Goal: Communication & Community: Answer question/provide support

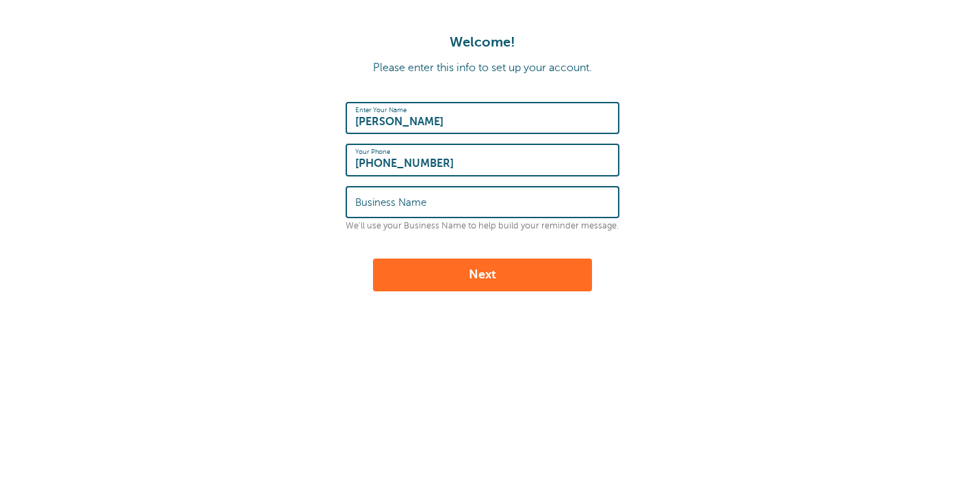
click at [485, 285] on button "Next" at bounding box center [482, 275] width 219 height 33
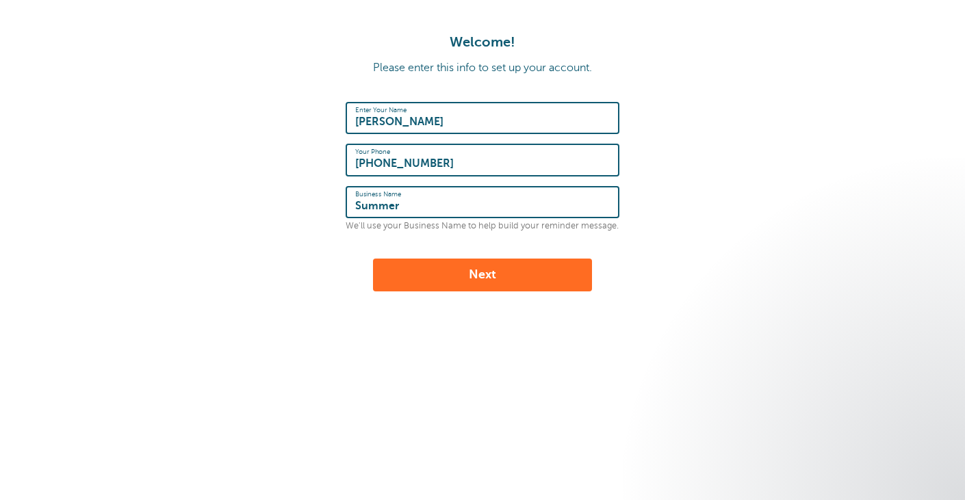
type input "Summer"
click at [486, 292] on button "Next" at bounding box center [482, 275] width 219 height 33
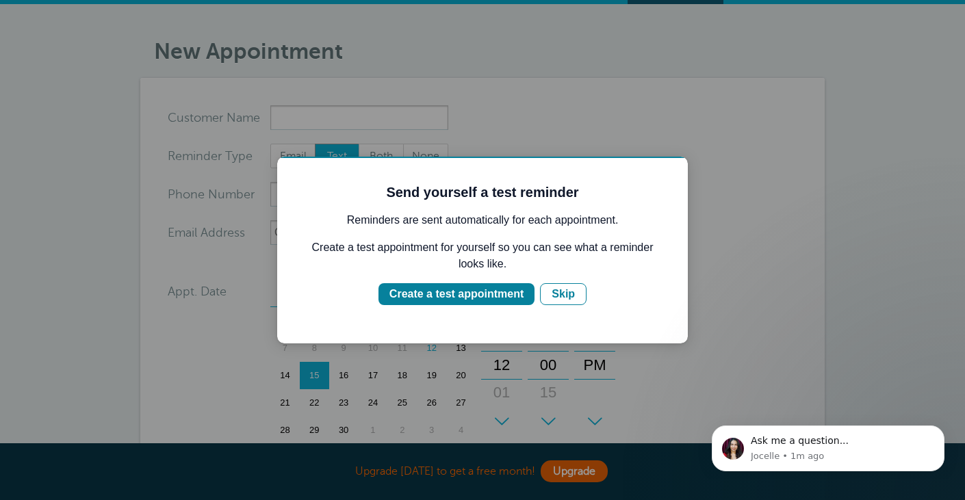
scroll to position [27, 0]
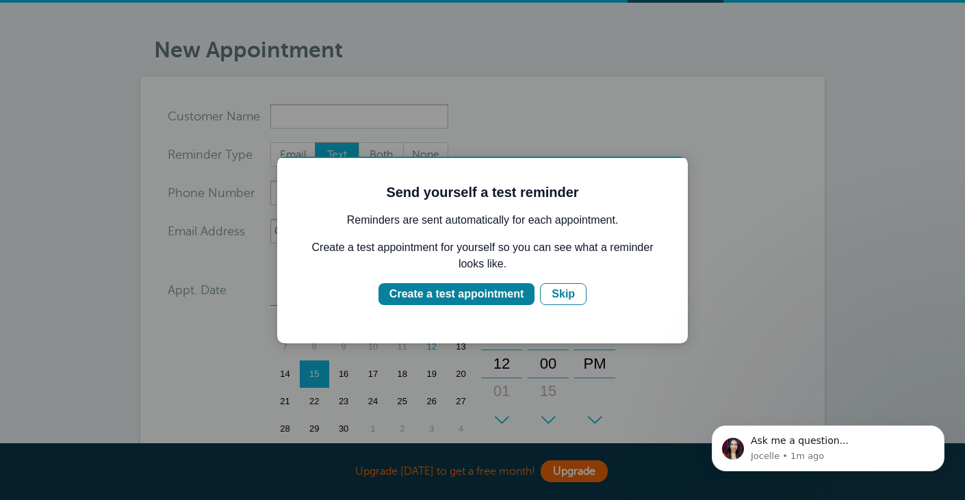
click at [750, 279] on div at bounding box center [482, 250] width 965 height 500
click at [487, 294] on div "Create a test appointment" at bounding box center [456, 294] width 134 height 16
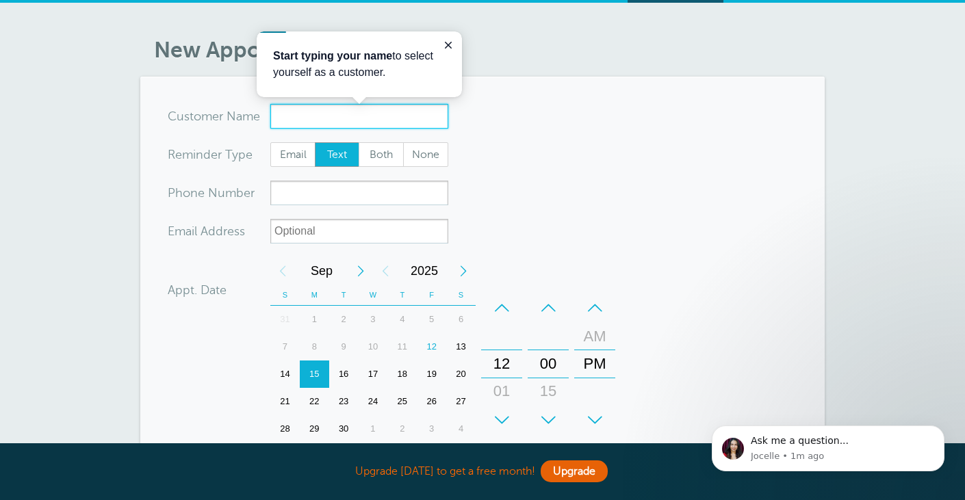
scroll to position [0, 0]
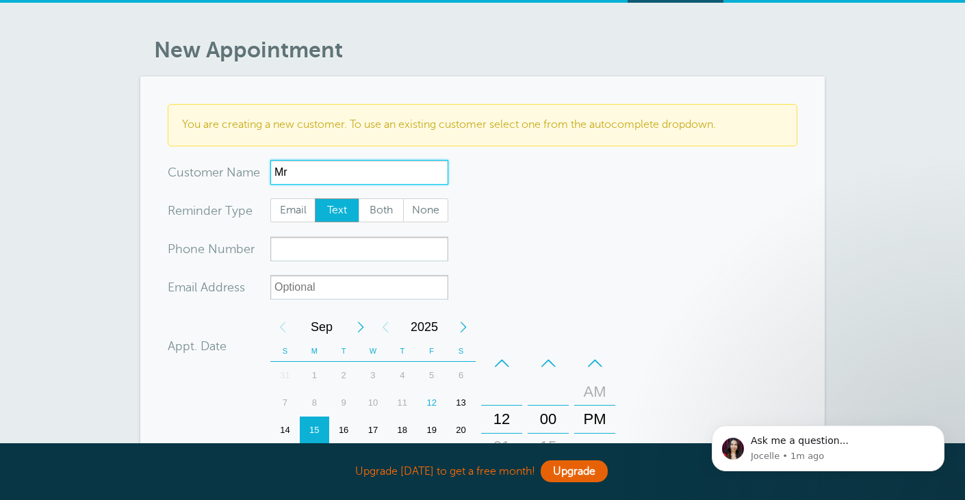
type input "M"
type input "Mrs. Smith"
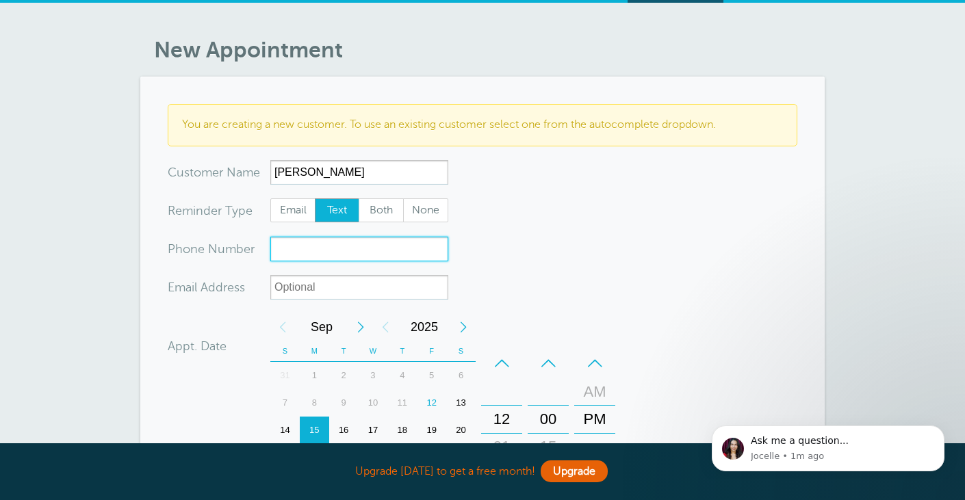
click at [319, 247] on input "xxx-no-autofill" at bounding box center [359, 249] width 178 height 25
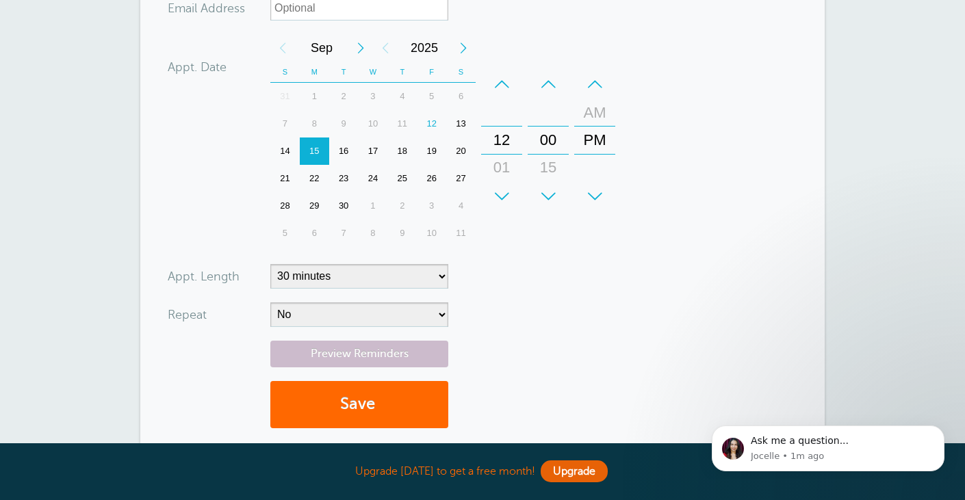
scroll to position [318, 0]
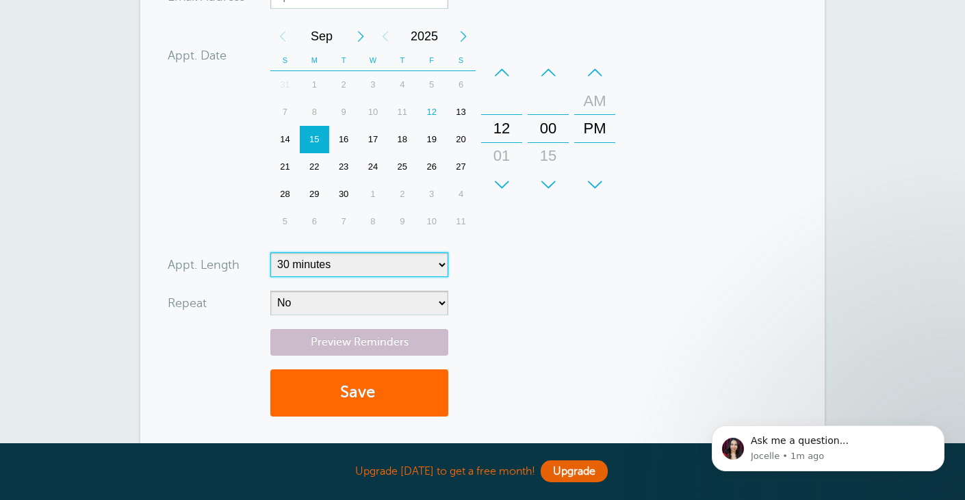
select select "5"
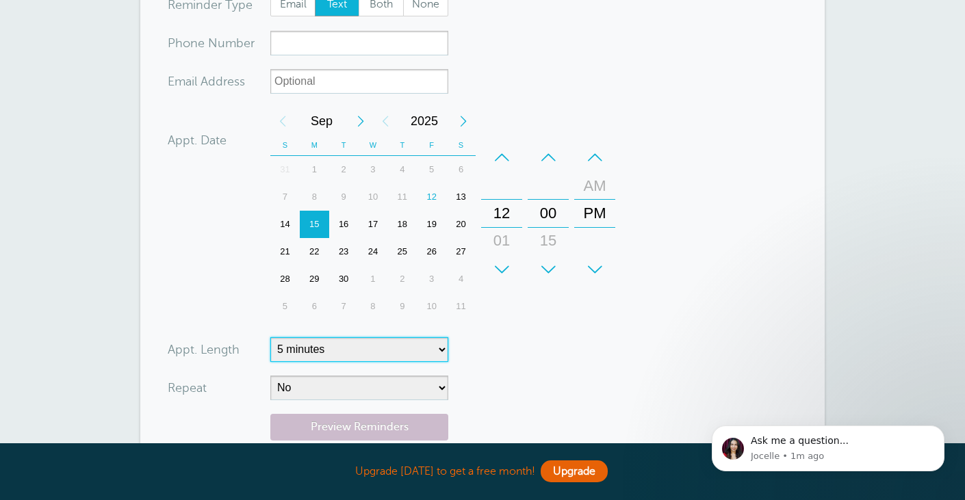
scroll to position [237, 0]
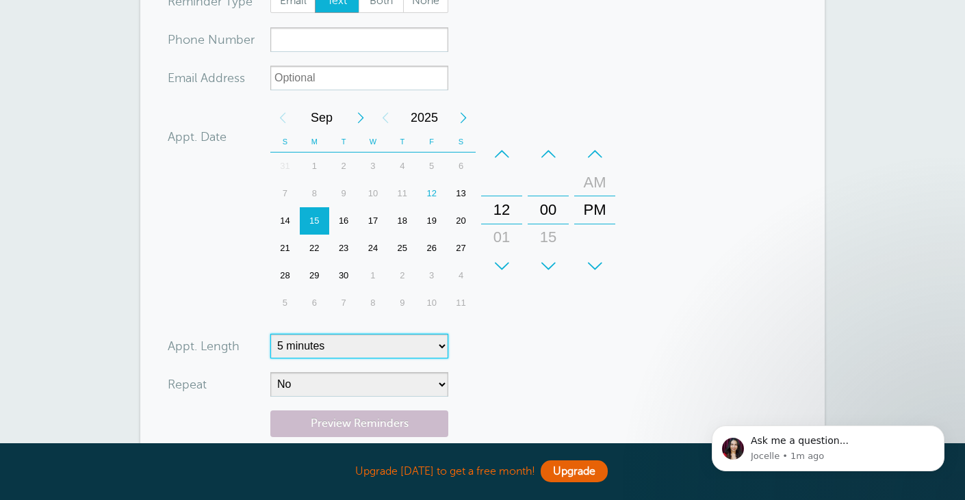
click at [344, 242] on div "23" at bounding box center [343, 248] width 29 height 27
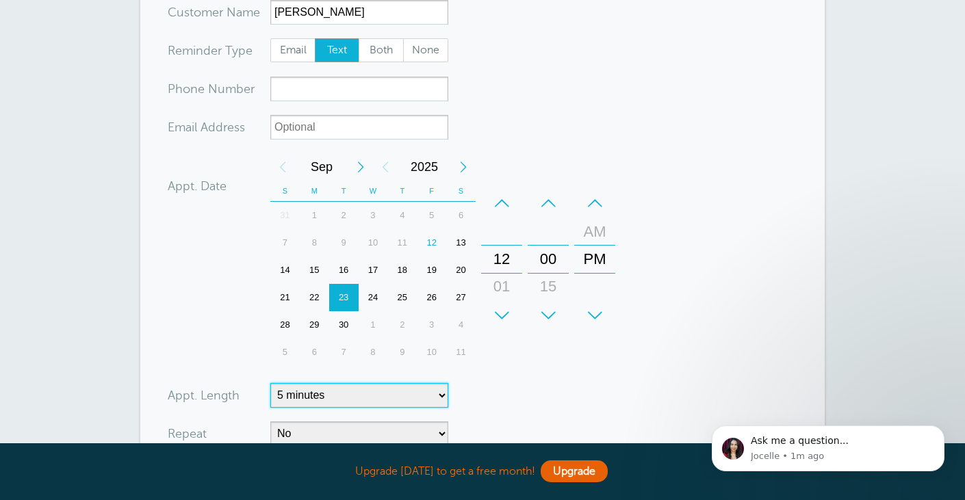
scroll to position [167, 0]
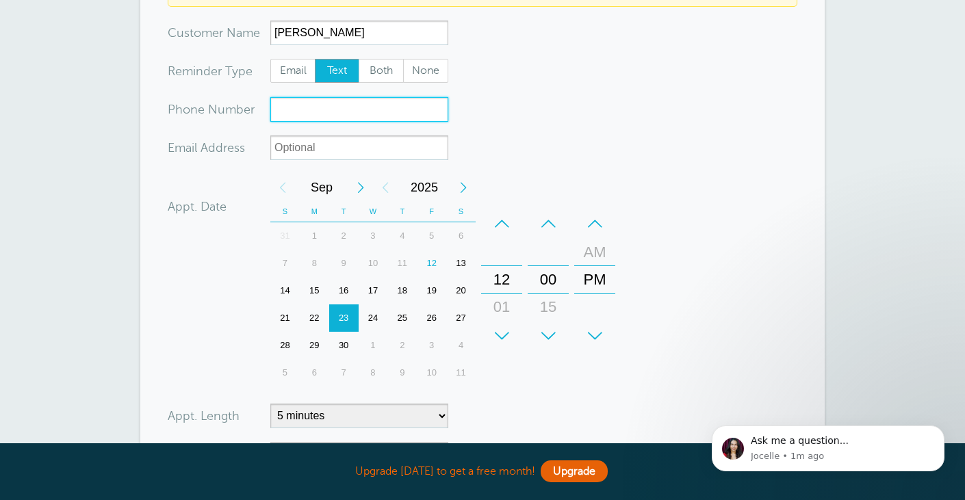
click at [337, 114] on input "xxx-no-autofill" at bounding box center [359, 109] width 178 height 25
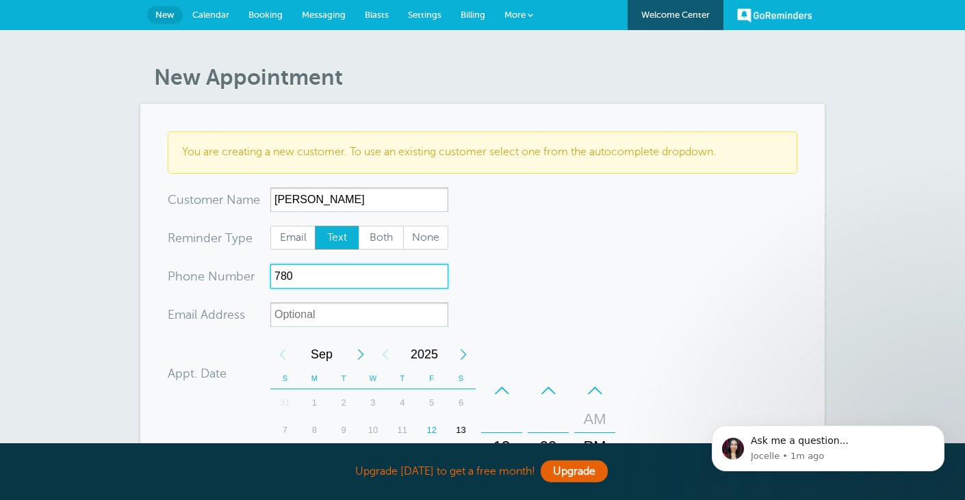
scroll to position [0, 0]
type input "780"
click at [162, 11] on span "New" at bounding box center [164, 15] width 19 height 10
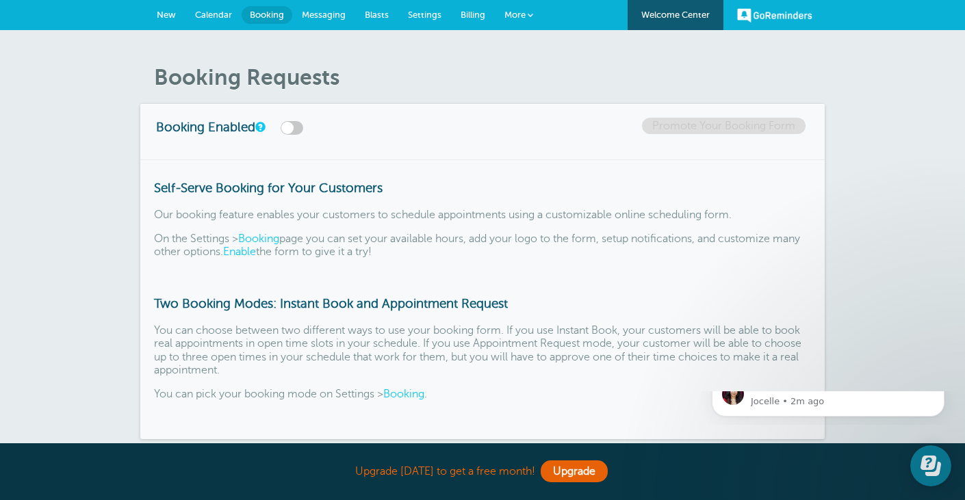
click at [303, 125] on label at bounding box center [292, 128] width 23 height 14
click at [0, 0] on input "checkbox" at bounding box center [0, 0] width 0 height 0
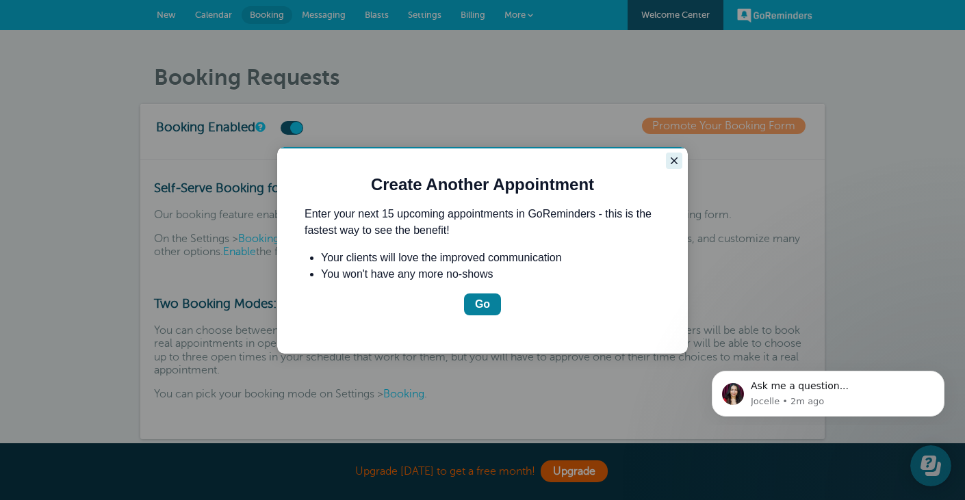
click at [674, 157] on icon "Close guide" at bounding box center [674, 160] width 11 height 11
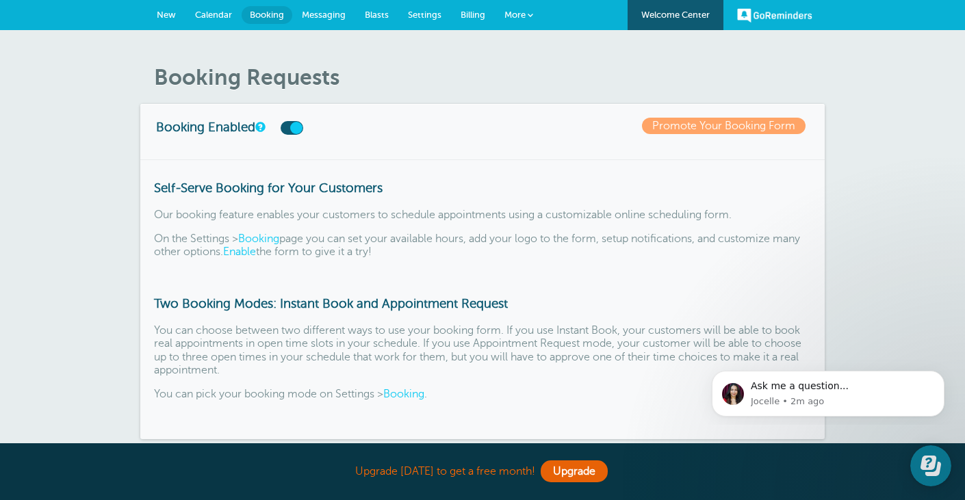
click at [334, 17] on span "Messaging" at bounding box center [324, 15] width 44 height 10
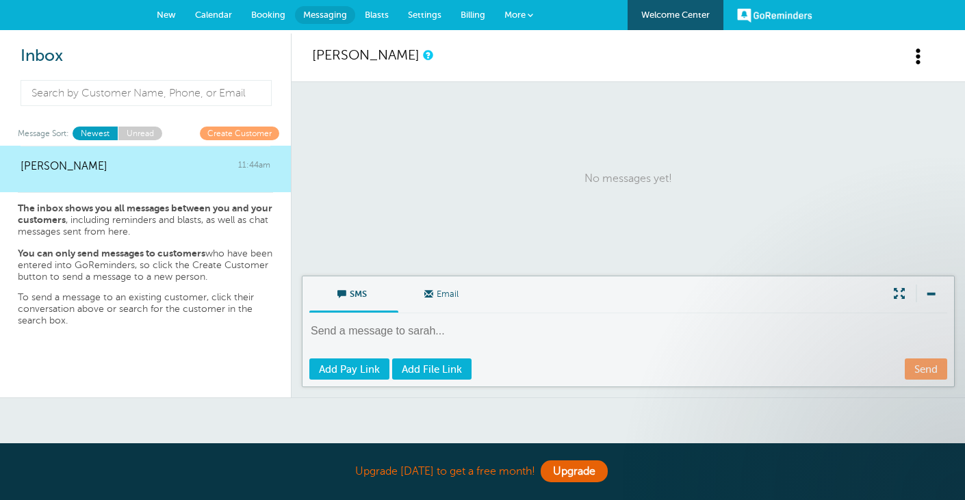
click at [353, 331] on textarea at bounding box center [629, 341] width 641 height 34
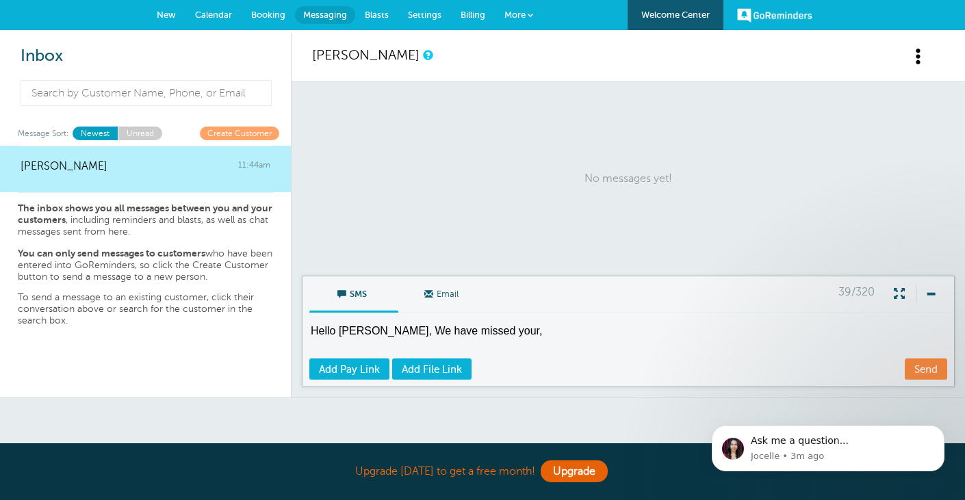
drag, startPoint x: 506, startPoint y: 329, endPoint x: 398, endPoint y: 329, distance: 107.5
click at [397, 329] on textarea "Hello Mrs. Smith, We have missed your," at bounding box center [629, 341] width 641 height 34
click at [421, 332] on textarea "Hello Mrs. Smith, You are due for your next apt with Dr. Morin" at bounding box center [629, 341] width 641 height 34
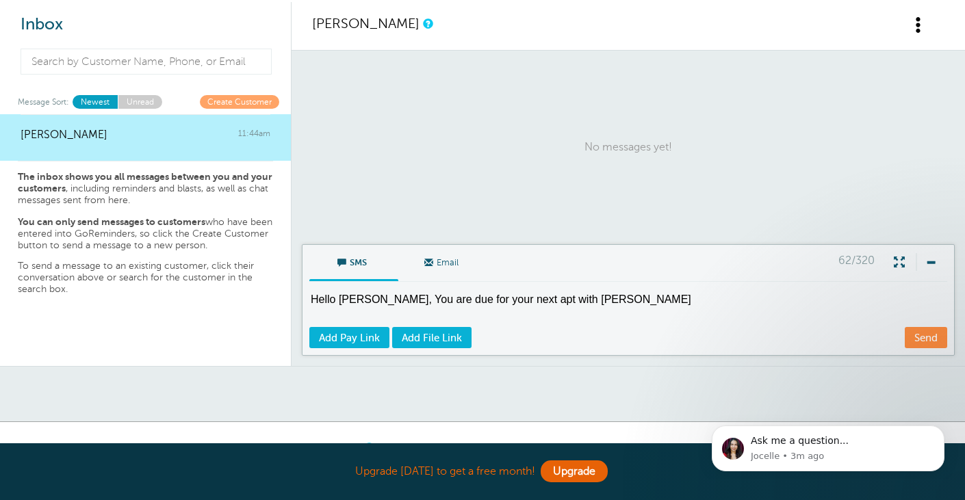
type textarea "Hello Mrs. Smith, You are due for your next apt with Dr. Morin"
click at [243, 99] on link "Create Customer" at bounding box center [239, 101] width 79 height 13
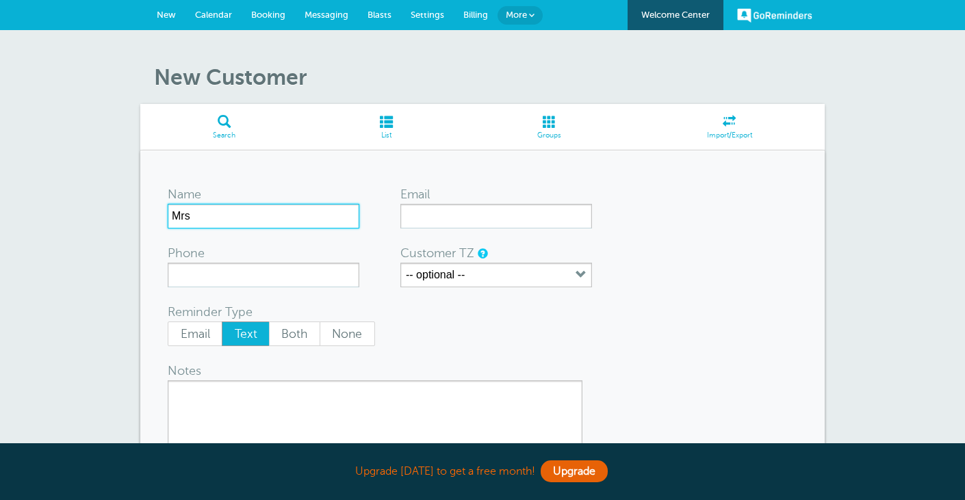
click at [209, 217] on input "Mrs" at bounding box center [264, 216] width 192 height 25
type input "[PERSON_NAME]"
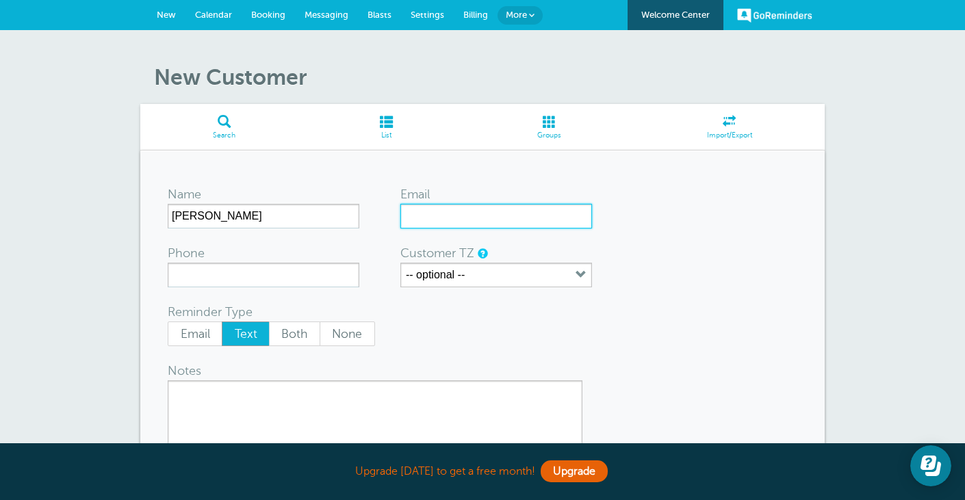
click at [450, 211] on input "Email" at bounding box center [496, 216] width 192 height 25
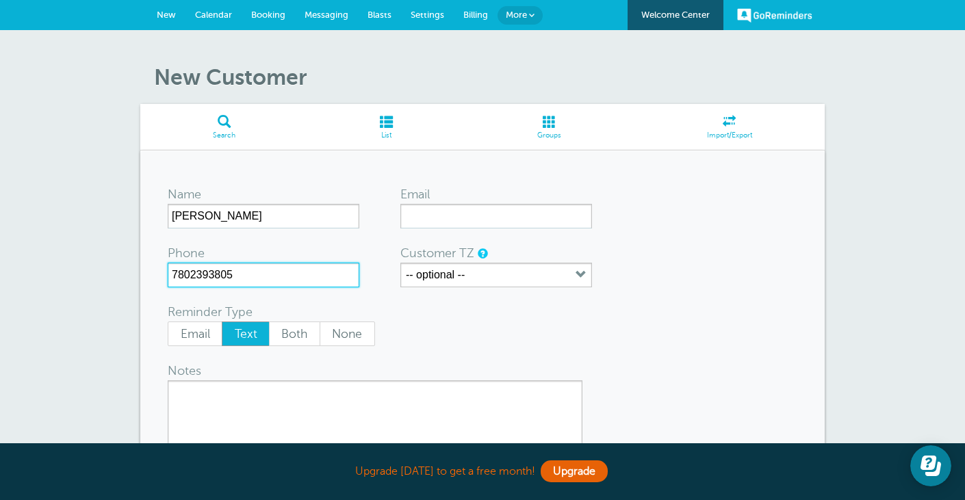
type input "7802393805"
click at [431, 319] on div "Reminder Type Email Text Both None" at bounding box center [373, 325] width 411 height 44
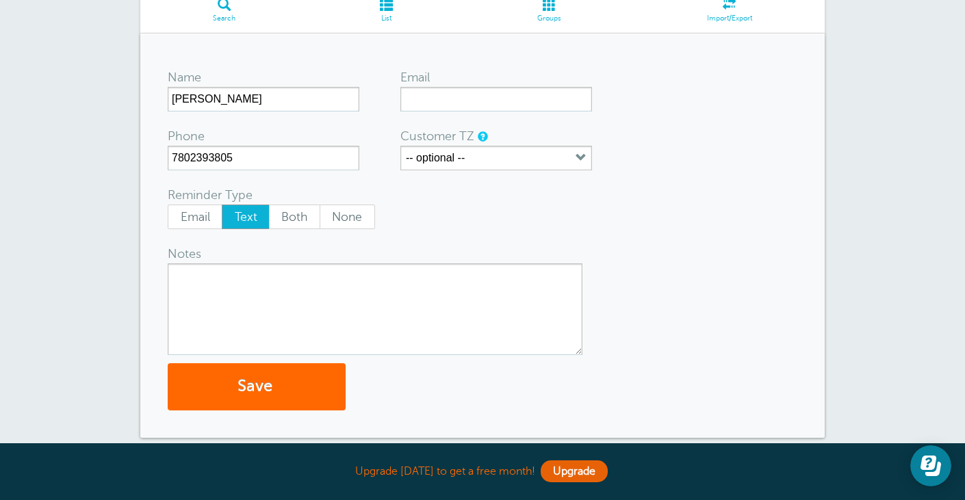
scroll to position [144, 0]
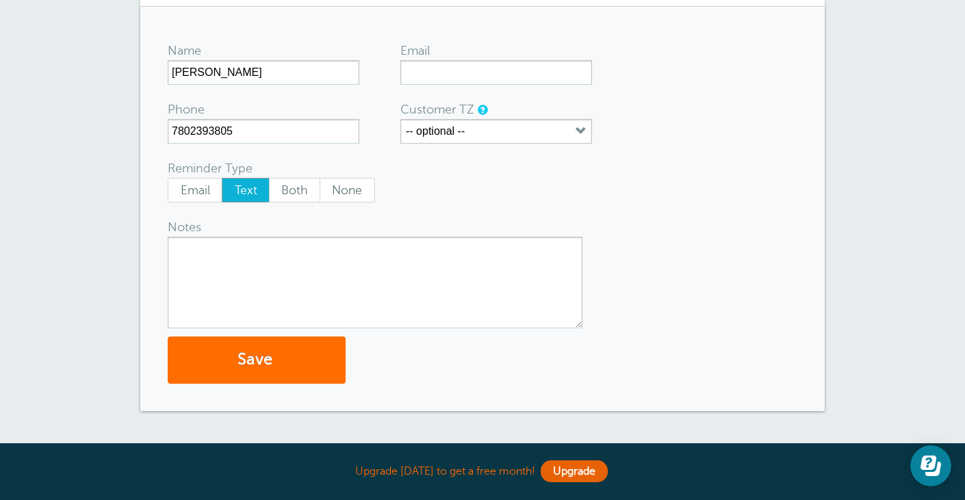
click at [253, 353] on button "Save" at bounding box center [257, 360] width 178 height 47
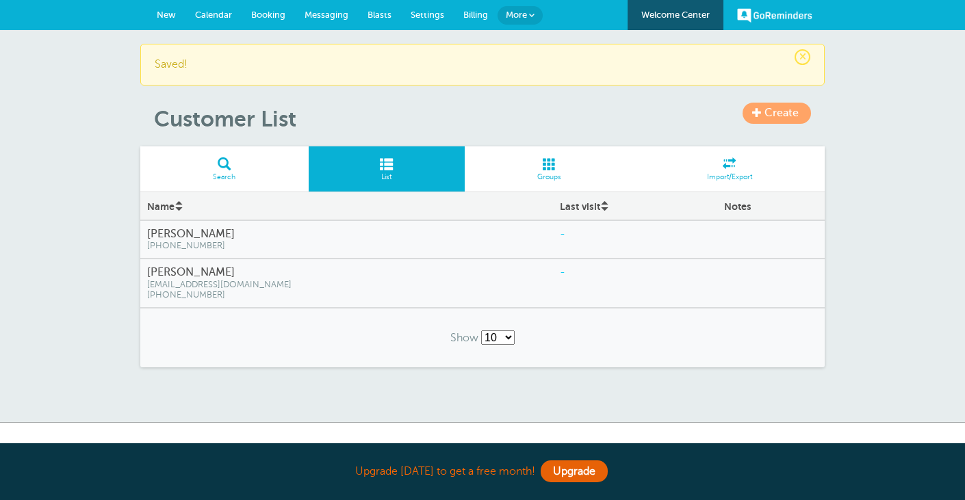
click at [324, 19] on span "Messaging" at bounding box center [327, 15] width 44 height 10
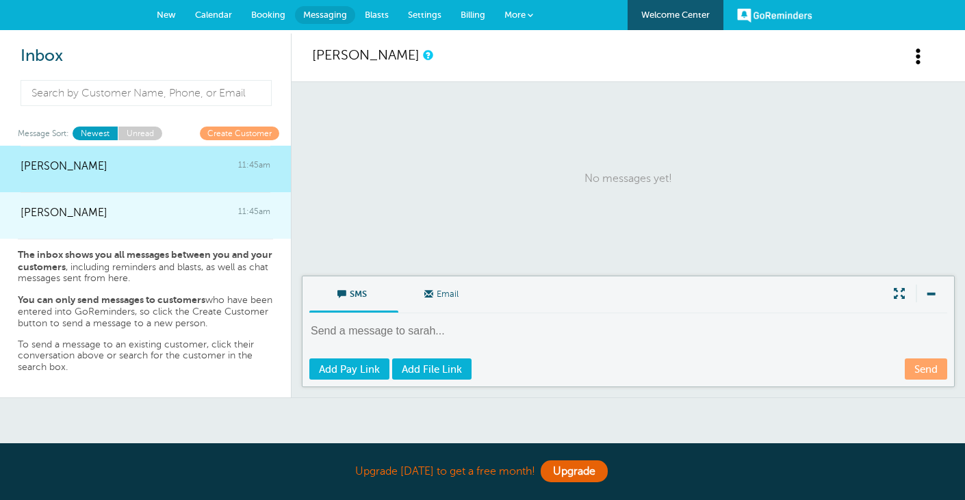
click at [68, 209] on span "[PERSON_NAME]" at bounding box center [64, 213] width 87 height 13
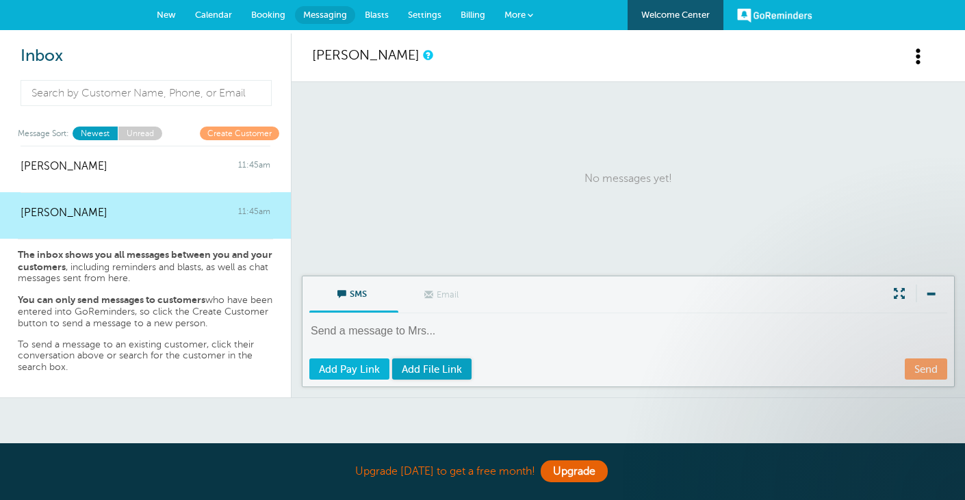
click at [439, 370] on span "Add File Link" at bounding box center [432, 369] width 60 height 11
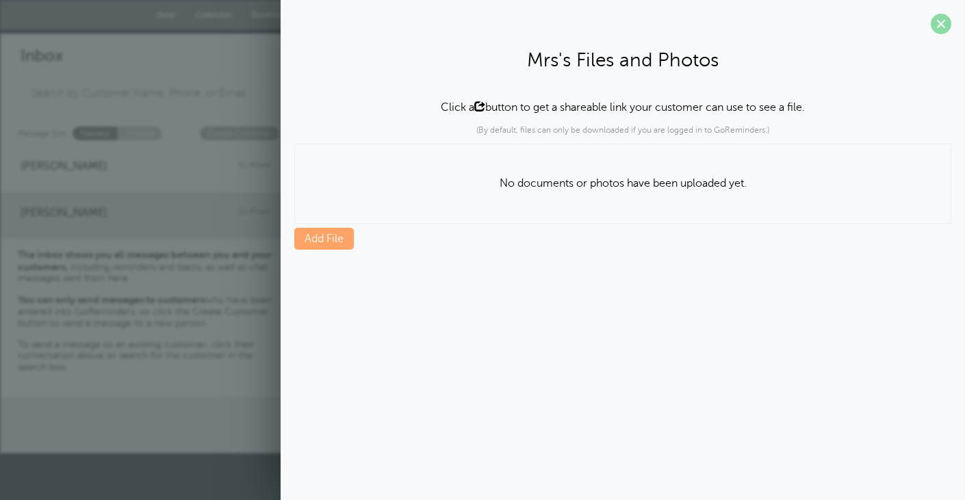
click at [943, 23] on span at bounding box center [941, 24] width 21 height 21
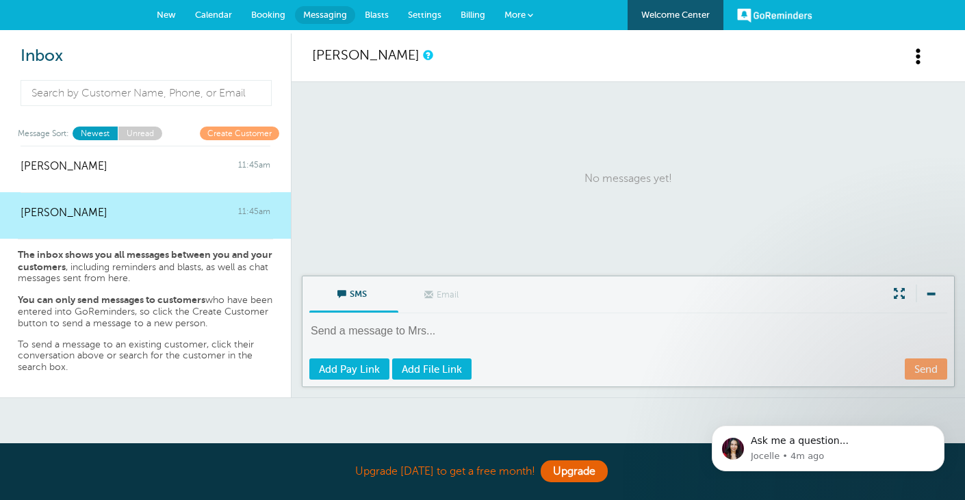
click at [446, 331] on textarea at bounding box center [629, 341] width 641 height 34
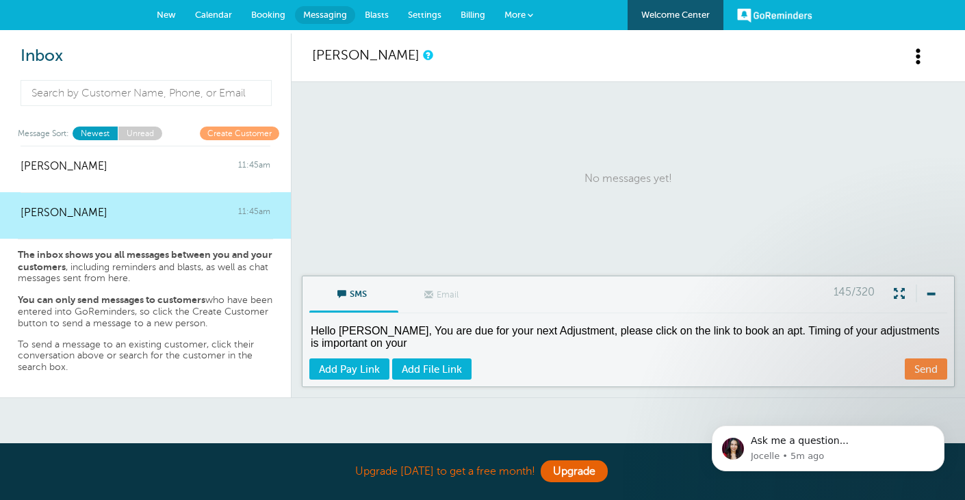
click at [913, 333] on textarea "Hello Mrs. Smith, You are due for your next Adjustment, please click on the lin…" at bounding box center [629, 341] width 641 height 34
click at [489, 343] on textarea "Hello Mrs. Smith, You are due for your next Adjustment, please click on the lin…" at bounding box center [629, 341] width 641 height 34
drag, startPoint x: 489, startPoint y: 343, endPoint x: 249, endPoint y: 339, distance: 240.3
click at [249, 340] on div "Inbox Message Sort: Newest Unread Create Customer sarah Morin 11:45am Mrs Smith…" at bounding box center [482, 216] width 965 height 365
click at [443, 366] on span "Add File Link" at bounding box center [432, 369] width 60 height 11
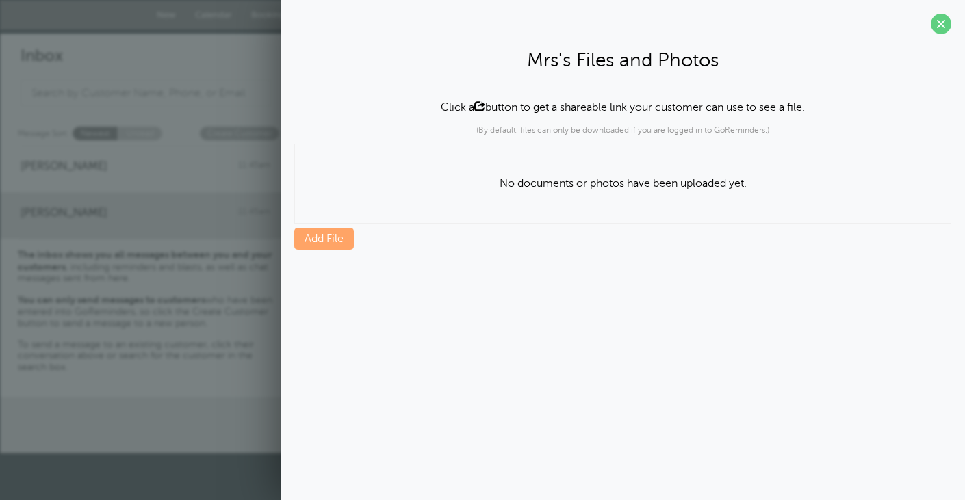
click at [336, 236] on link "Add File" at bounding box center [324, 239] width 60 height 22
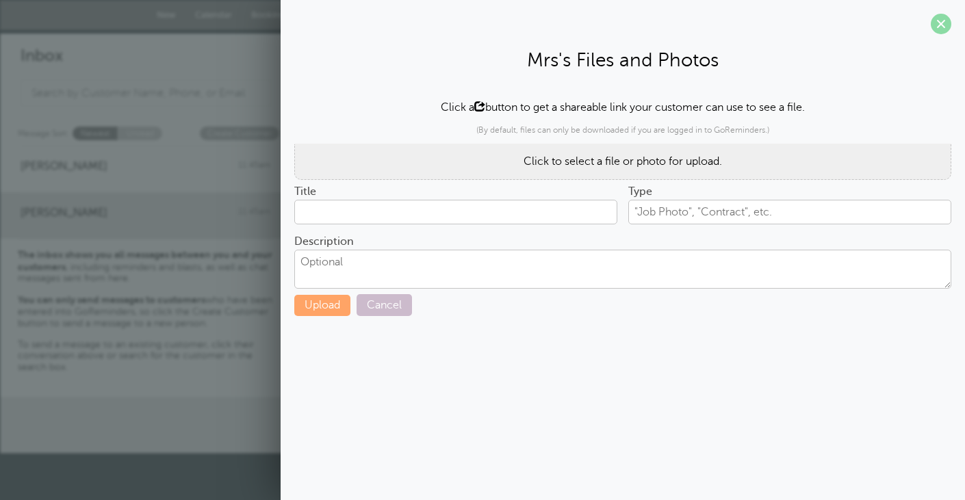
click at [943, 23] on span at bounding box center [941, 24] width 21 height 21
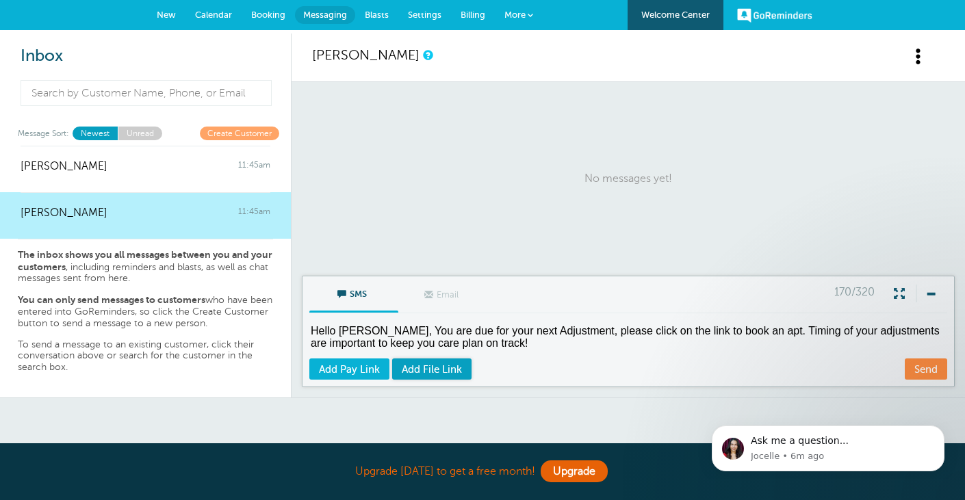
click at [428, 371] on span "Add File Link" at bounding box center [432, 369] width 60 height 11
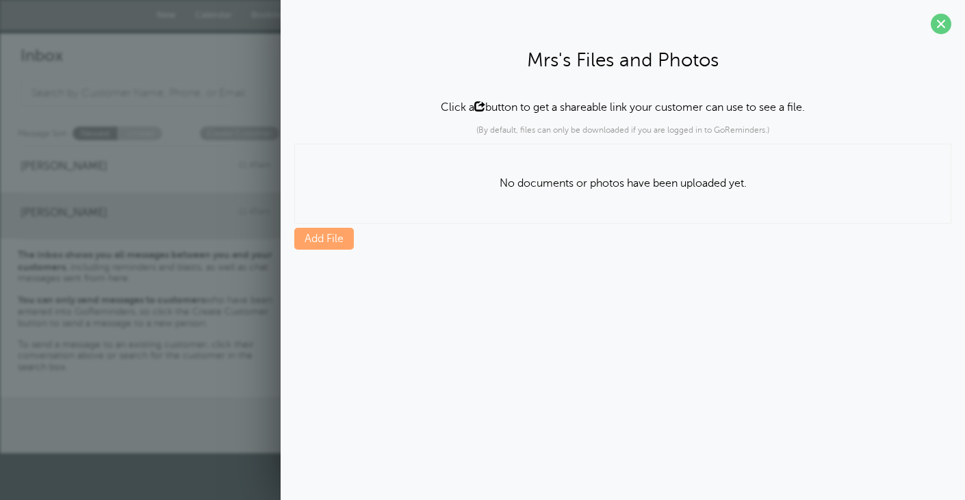
click at [588, 183] on p "No documents or photos have been uploaded yet." at bounding box center [623, 183] width 656 height 57
click at [474, 106] on span at bounding box center [479, 106] width 11 height 11
click at [938, 24] on span at bounding box center [941, 24] width 21 height 21
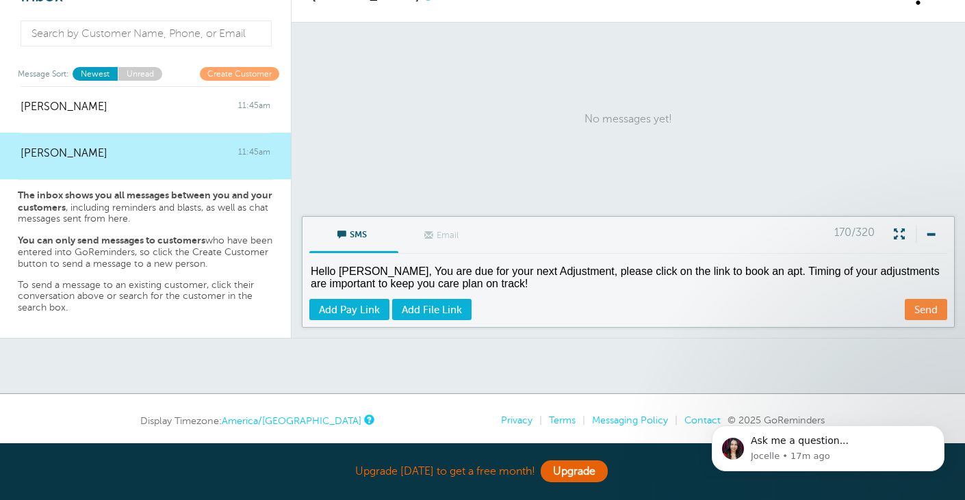
scroll to position [60, 0]
click at [931, 232] on span at bounding box center [930, 234] width 29 height 18
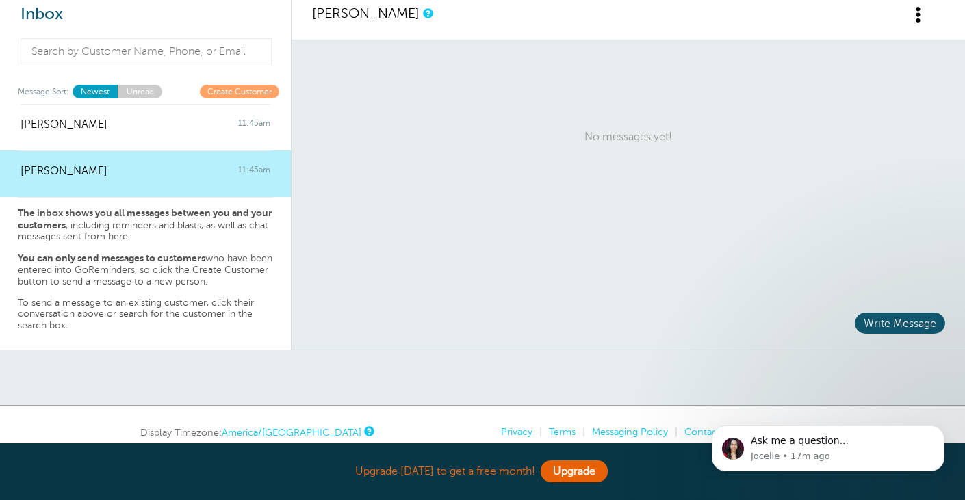
scroll to position [42, 0]
click at [897, 312] on span "Write Message" at bounding box center [900, 322] width 90 height 21
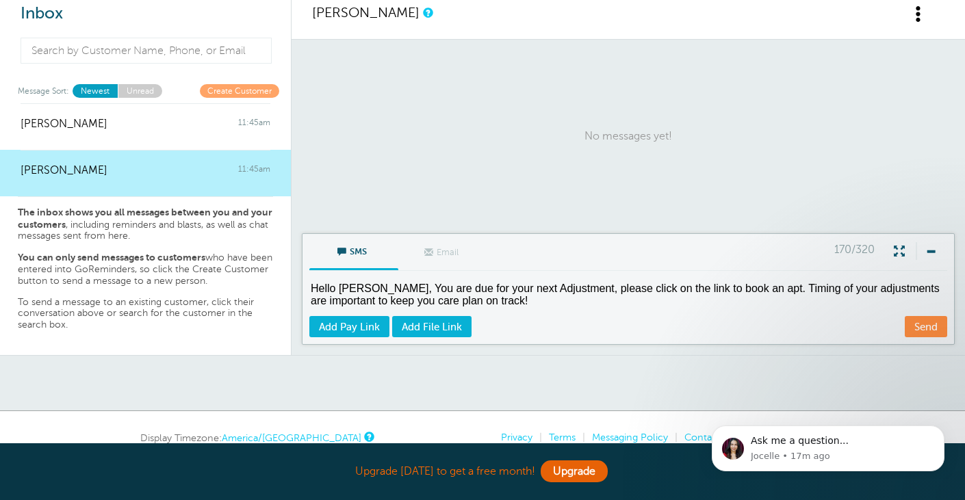
click at [533, 301] on textarea "Hello Mrs. Smith, You are due for your next Adjustment, please click on the lin…" at bounding box center [629, 298] width 641 height 34
paste textarea "https://wellnessdoc.janeapp.com/#/list"
type textarea "Hello Mrs. Smith, You are due for your next Adjustment, please click on the lin…"
click at [927, 324] on link "Send" at bounding box center [926, 326] width 42 height 21
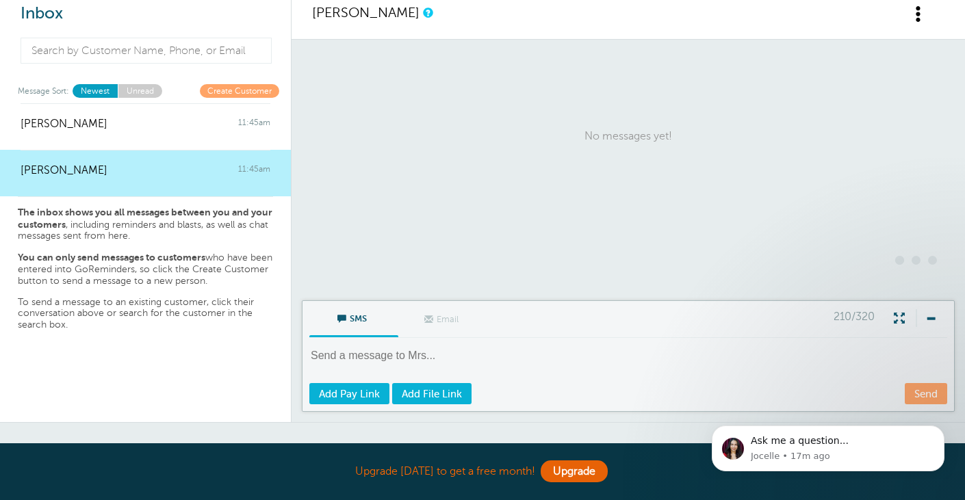
scroll to position [53, 0]
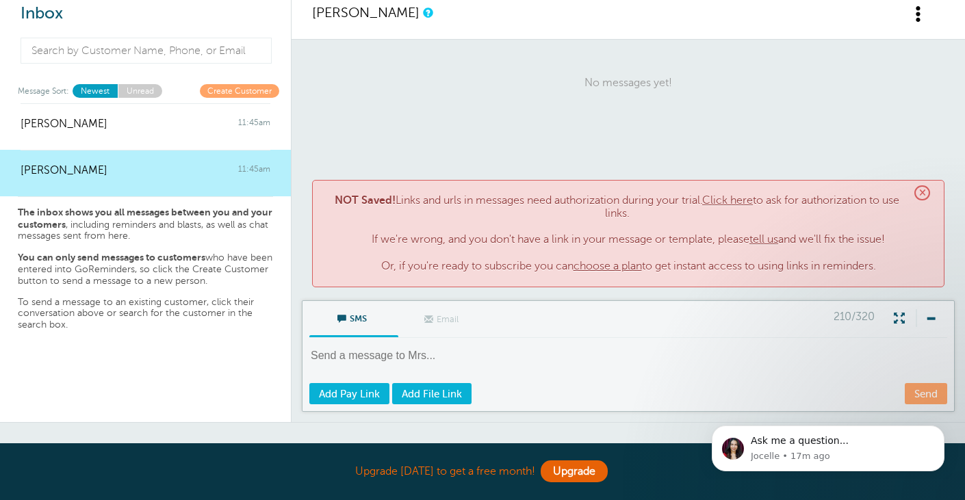
click at [741, 199] on link "Click here" at bounding box center [727, 200] width 51 height 12
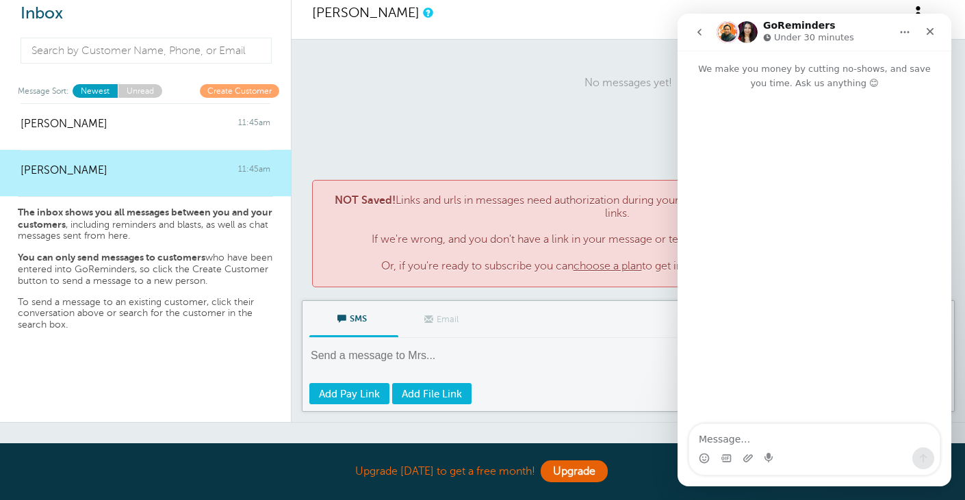
scroll to position [0, 0]
click at [810, 428] on textarea "I am testing your system and I would like to know if I can send a SMS" at bounding box center [814, 429] width 251 height 37
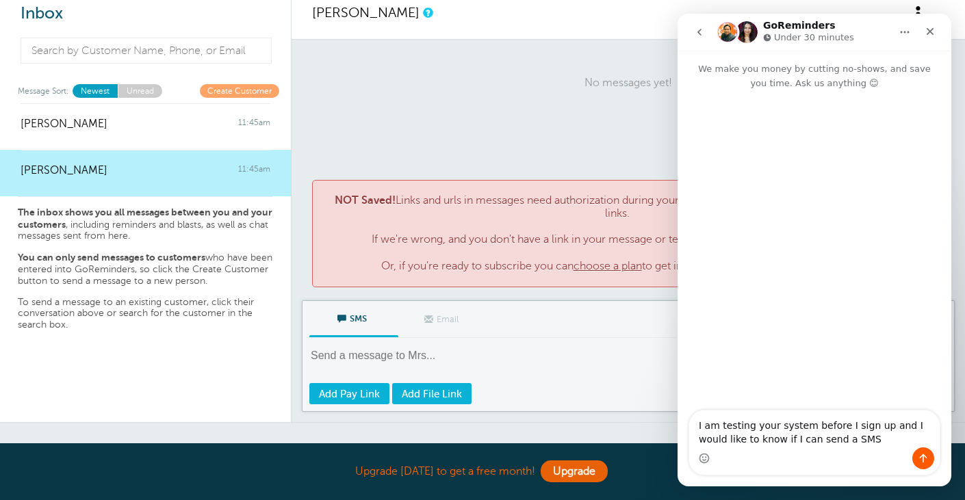
click at [845, 436] on textarea "I am testing your system before I sign up and I would like to know if I can sen…" at bounding box center [814, 429] width 251 height 37
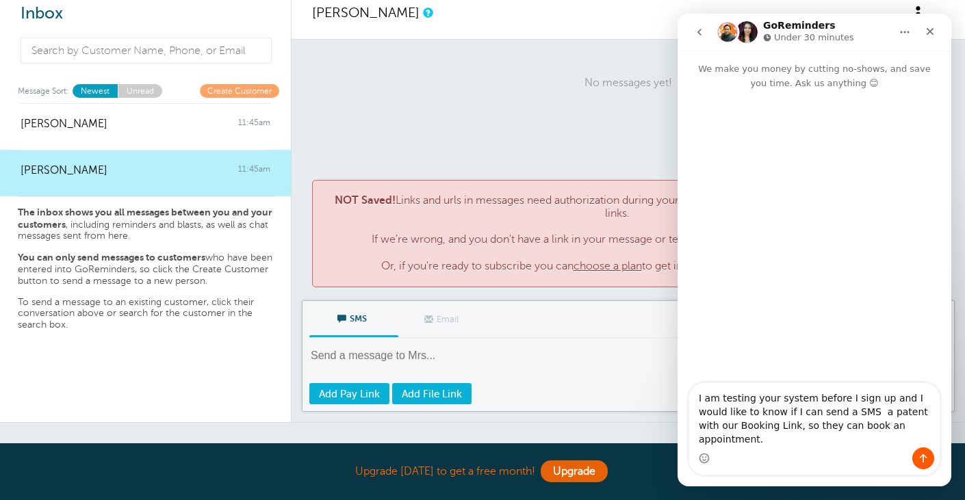
type textarea "I am testing your system before I sign up and I would like to know if I can sen…"
click at [921, 457] on icon "Send a message…" at bounding box center [923, 458] width 11 height 11
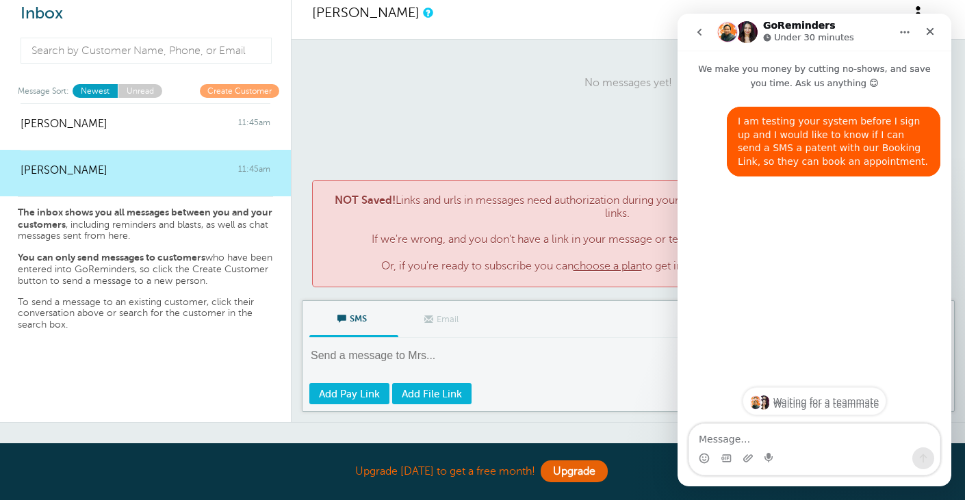
click at [591, 289] on div "No messages yet! × NOT Saved! Links and urls in messages need authorization dur…" at bounding box center [629, 170] width 674 height 261
click at [588, 220] on p "NOT Saved! Links and urls in messages need authorization during your trial. Cli…" at bounding box center [629, 233] width 604 height 79
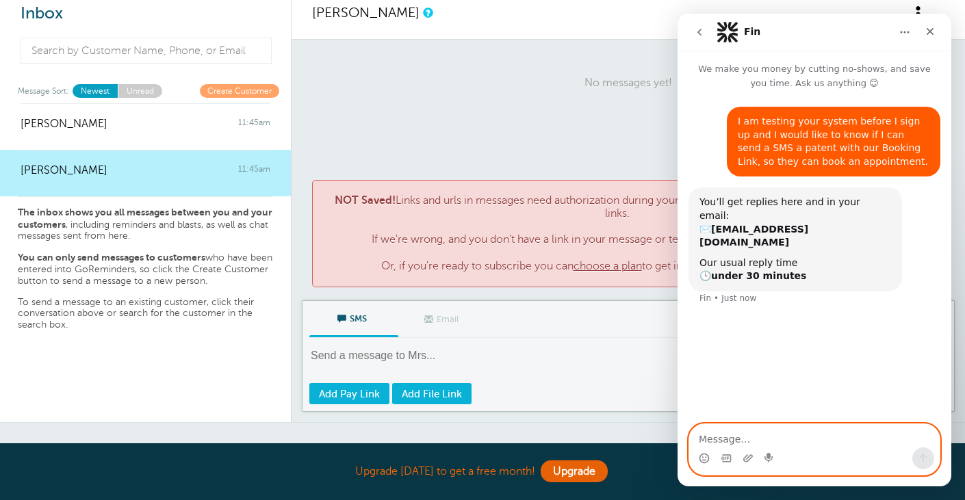
click at [761, 431] on textarea "Message…" at bounding box center [814, 435] width 251 height 23
click at [620, 95] on p "No messages yet!" at bounding box center [628, 83] width 632 height 166
click at [641, 135] on p "No messages yet!" at bounding box center [628, 83] width 632 height 166
click at [909, 34] on icon "Home" at bounding box center [904, 32] width 11 height 11
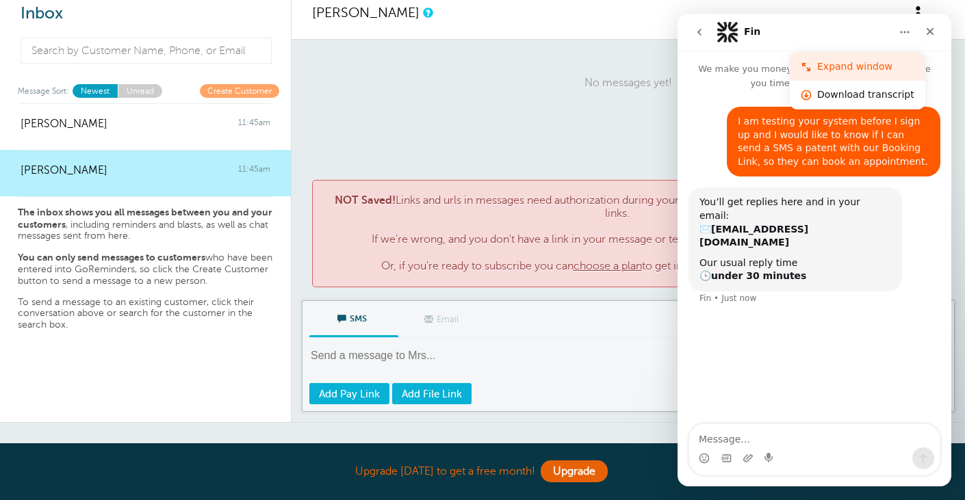
click at [844, 70] on div "Expand window" at bounding box center [865, 67] width 97 height 14
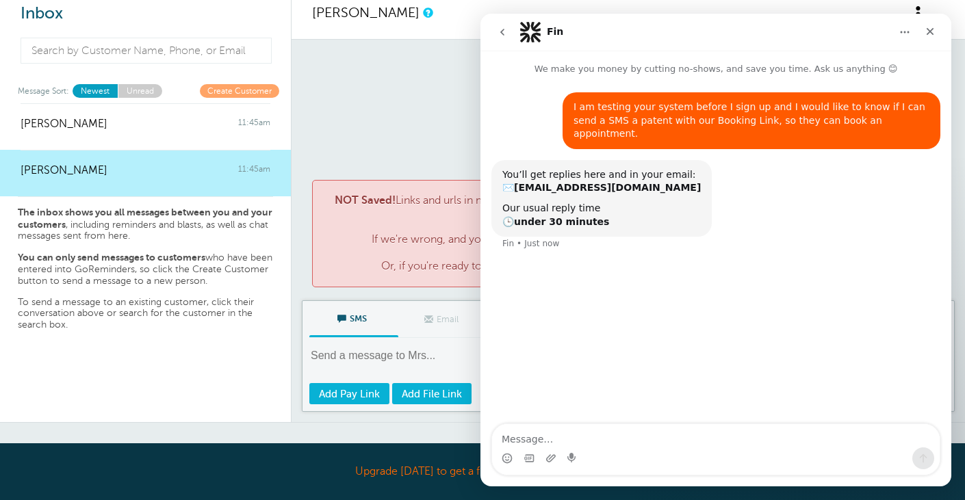
click at [907, 29] on icon "Home" at bounding box center [904, 32] width 11 height 11
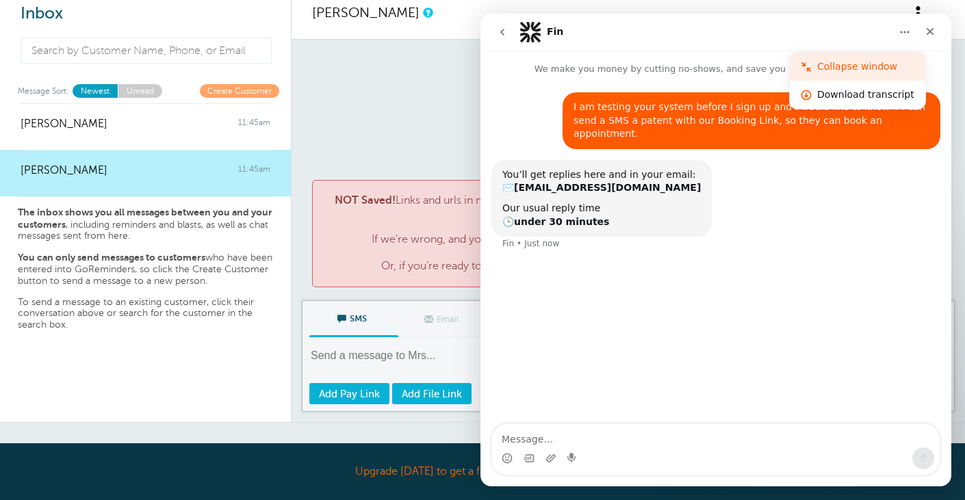
click at [858, 68] on div "Collapse window" at bounding box center [865, 67] width 97 height 14
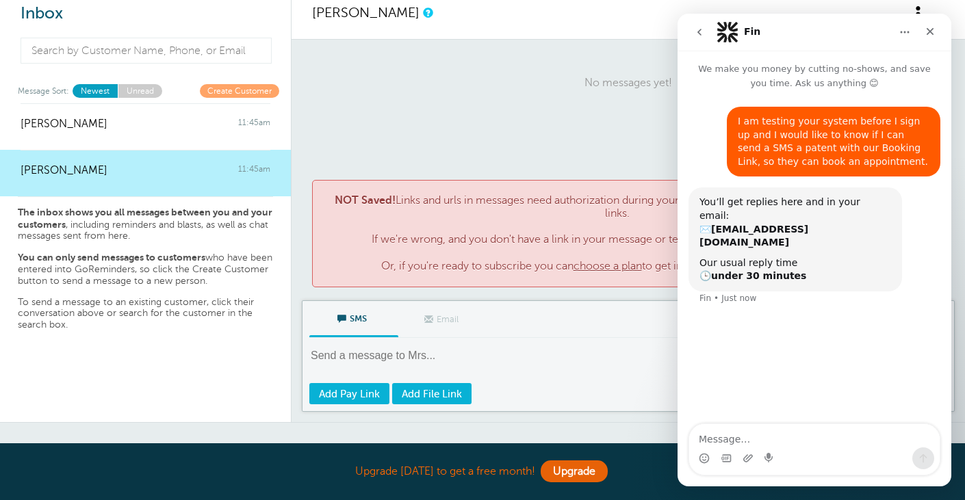
click at [561, 101] on p "No messages yet!" at bounding box center [628, 83] width 632 height 166
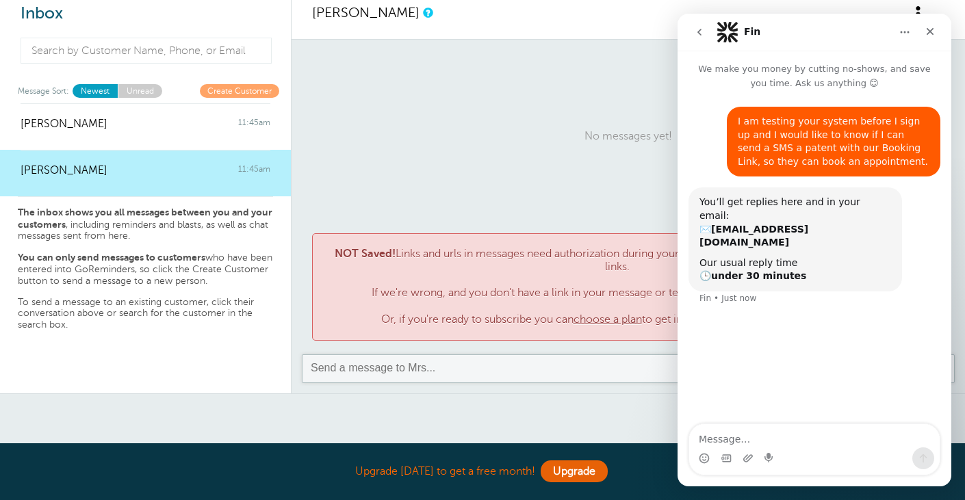
click at [461, 293] on div "× NOT Saved! Links and urls in messages need authorization during your trial. C…" at bounding box center [628, 286] width 632 height 107
click at [416, 131] on p "No messages yet!" at bounding box center [628, 136] width 632 height 166
click at [937, 29] on div "Close" at bounding box center [930, 31] width 25 height 25
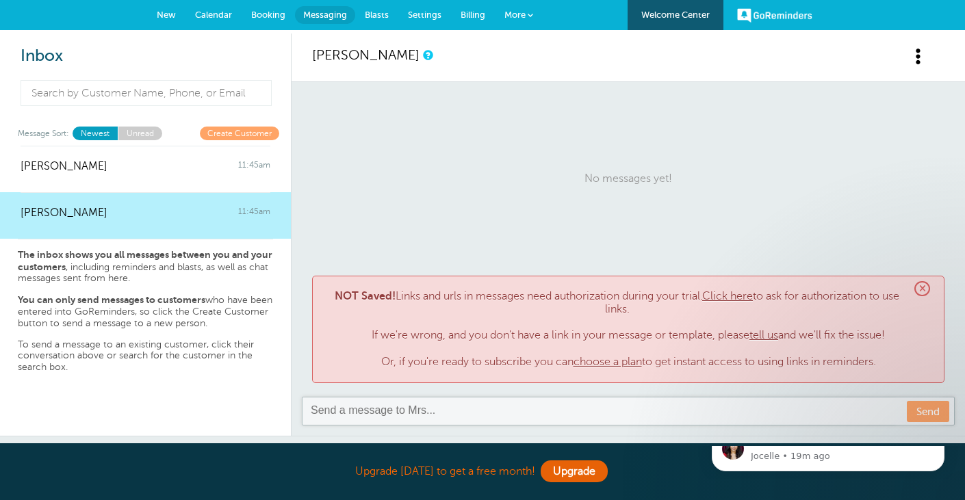
scroll to position [0, 0]
click at [517, 15] on span "More" at bounding box center [514, 15] width 21 height 10
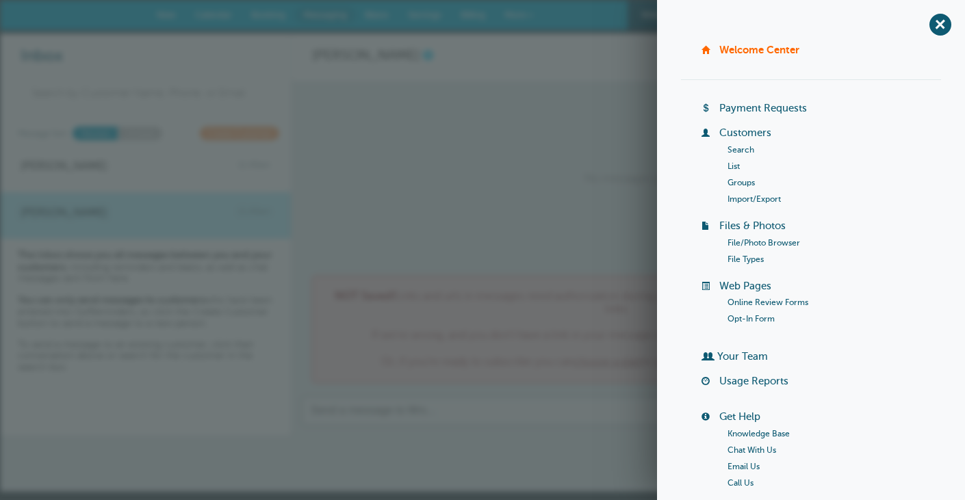
click at [753, 235] on li "File/Photo Browser" at bounding box center [835, 243] width 214 height 16
click at [753, 242] on link "File/Photo Browser" at bounding box center [764, 243] width 73 height 10
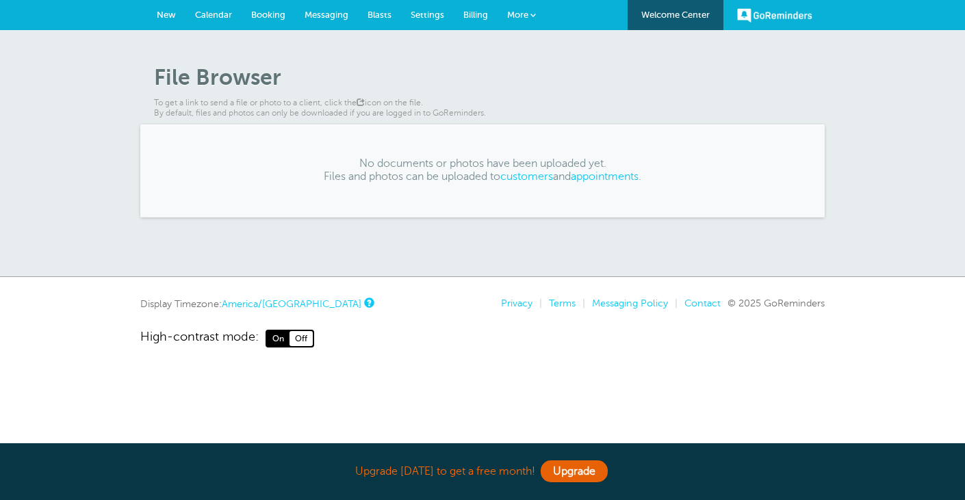
click at [519, 15] on span "More" at bounding box center [517, 15] width 21 height 10
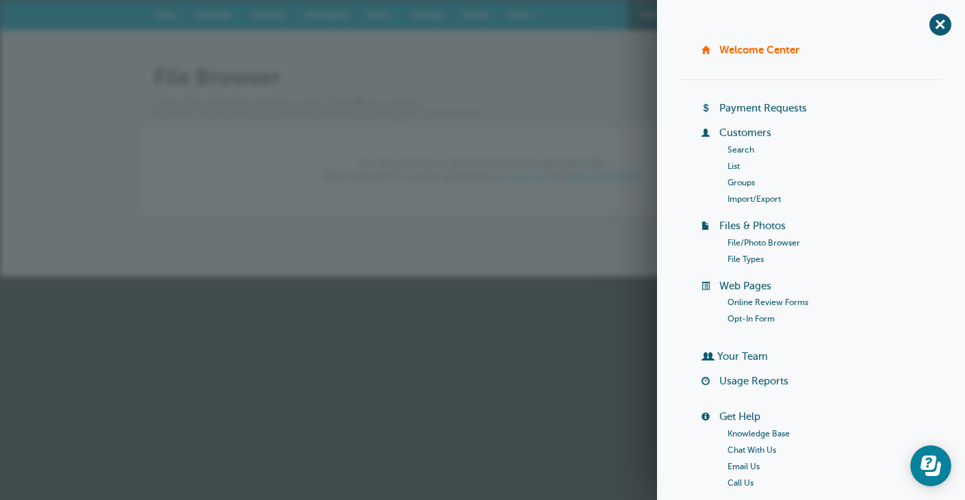
click at [750, 317] on link "Opt-In Form" at bounding box center [751, 319] width 47 height 10
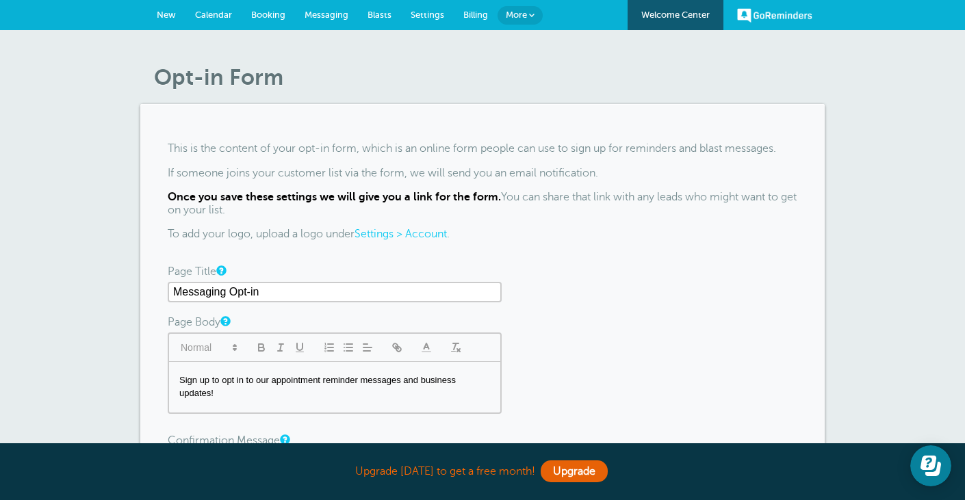
click at [316, 13] on span "Messaging" at bounding box center [327, 15] width 44 height 10
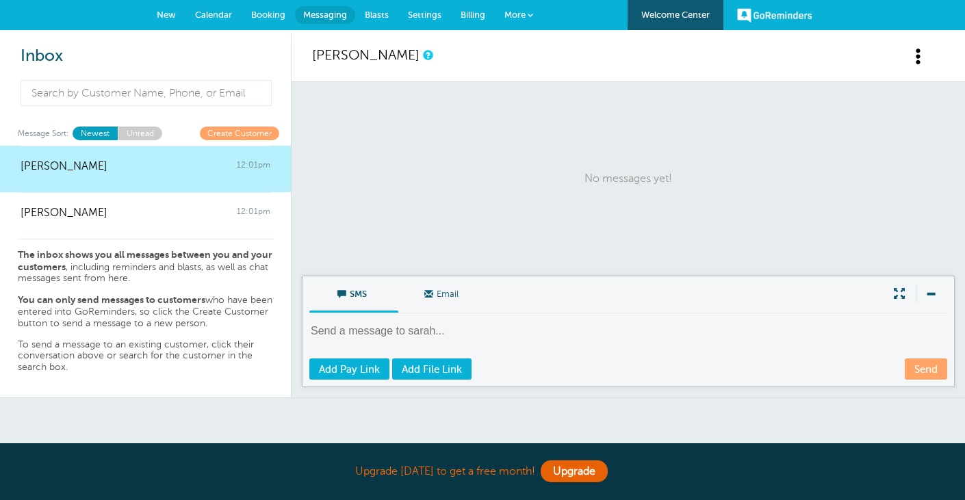
click at [433, 375] on link "Add File Link" at bounding box center [431, 369] width 79 height 21
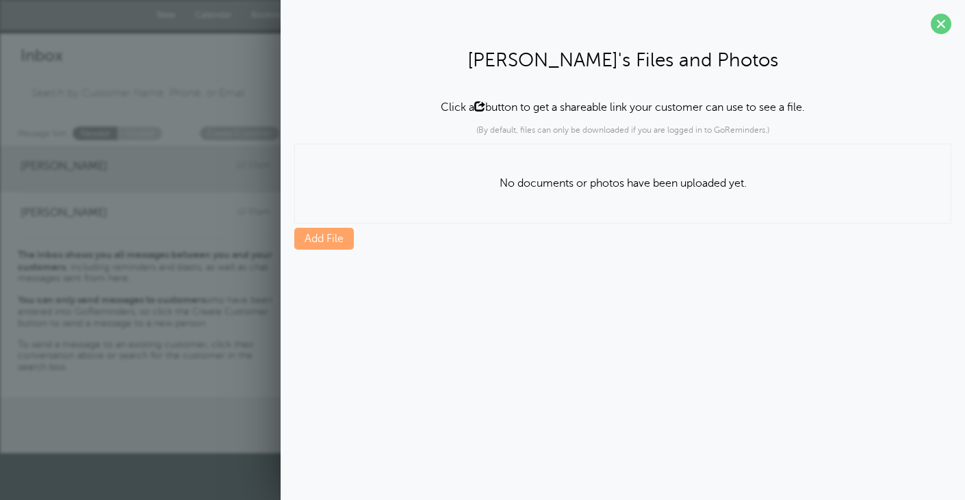
click at [522, 177] on p "No documents or photos have been uploaded yet." at bounding box center [623, 183] width 656 height 57
click at [309, 237] on link "Add File" at bounding box center [324, 239] width 60 height 22
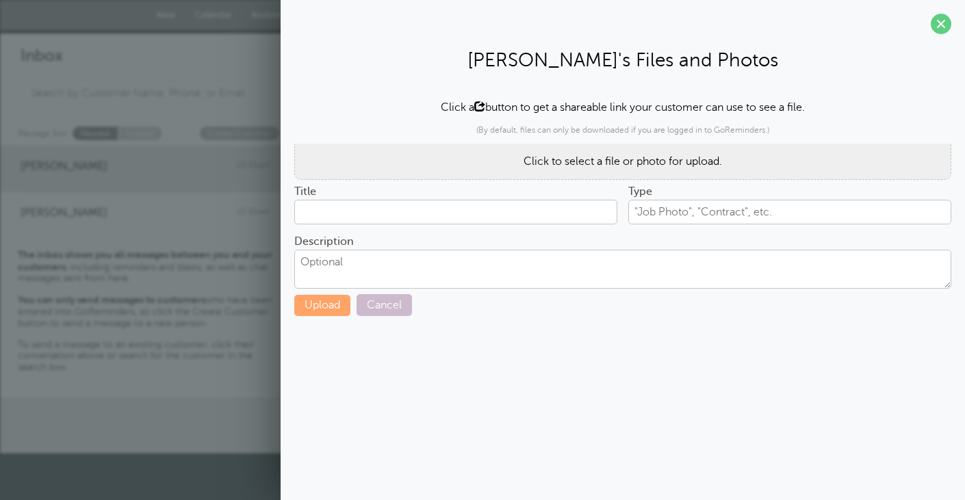
click at [475, 109] on span at bounding box center [479, 106] width 11 height 11
click at [478, 107] on span at bounding box center [479, 106] width 11 height 11
click at [500, 81] on section "[PERSON_NAME]'s Files and Photos Click a button to get a shareable link your cu…" at bounding box center [623, 163] width 684 height 327
drag, startPoint x: 474, startPoint y: 105, endPoint x: 453, endPoint y: 105, distance: 21.2
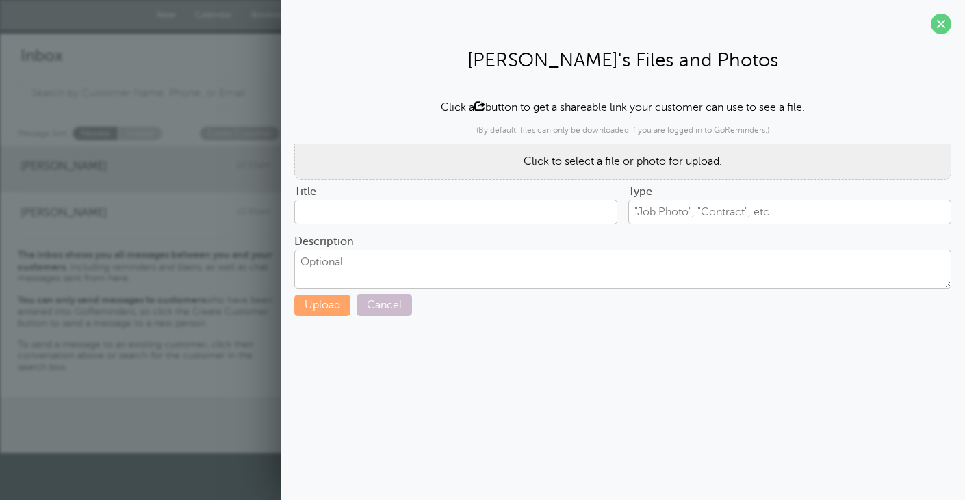
click at [469, 105] on p "Click a button to get a shareable link your customer can use to see a file." at bounding box center [622, 108] width 657 height 14
click at [449, 106] on p "Click a button to get a shareable link your customer can use to see a file." at bounding box center [622, 108] width 657 height 14
click at [548, 163] on span "Click to select a file or photo for upload." at bounding box center [623, 161] width 199 height 12
click at [476, 106] on span at bounding box center [479, 106] width 11 height 11
click at [945, 25] on span at bounding box center [941, 24] width 21 height 21
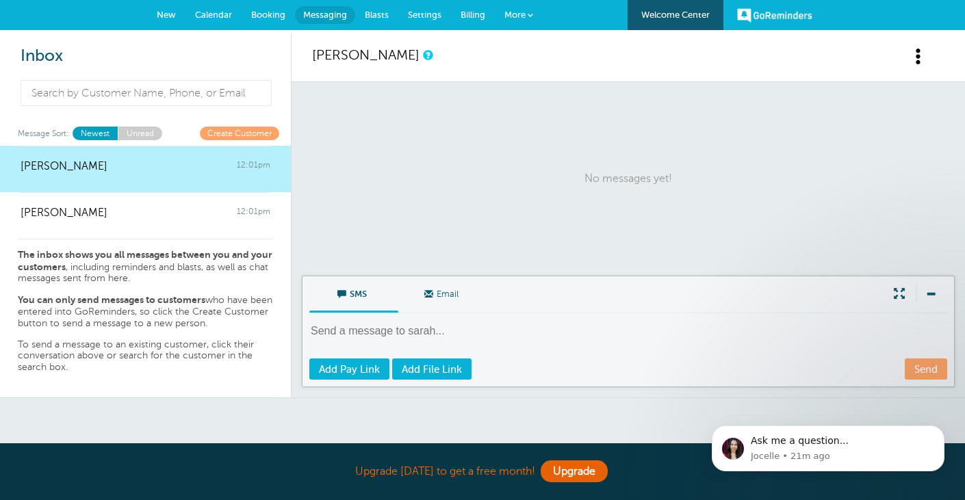
click at [377, 14] on span "Blasts" at bounding box center [377, 15] width 24 height 10
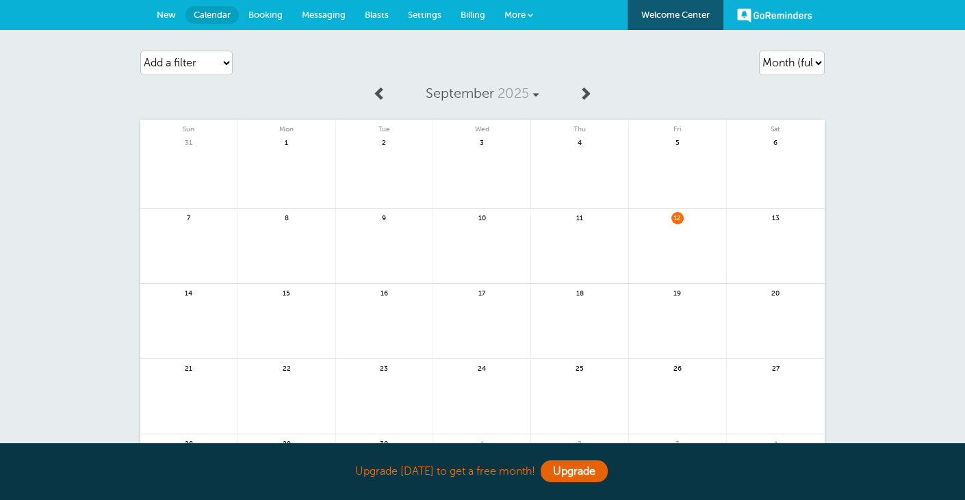
click at [518, 18] on span "More" at bounding box center [514, 15] width 21 height 10
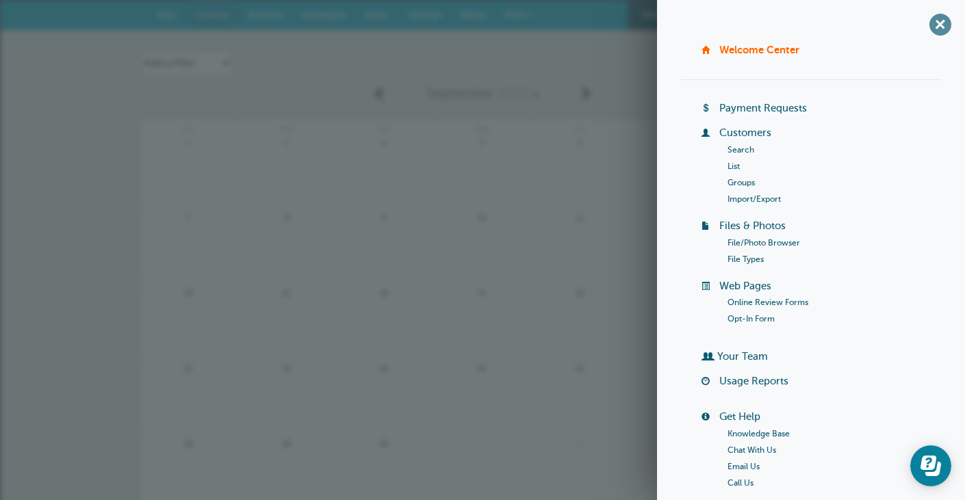
click at [944, 25] on span "+" at bounding box center [940, 24] width 31 height 31
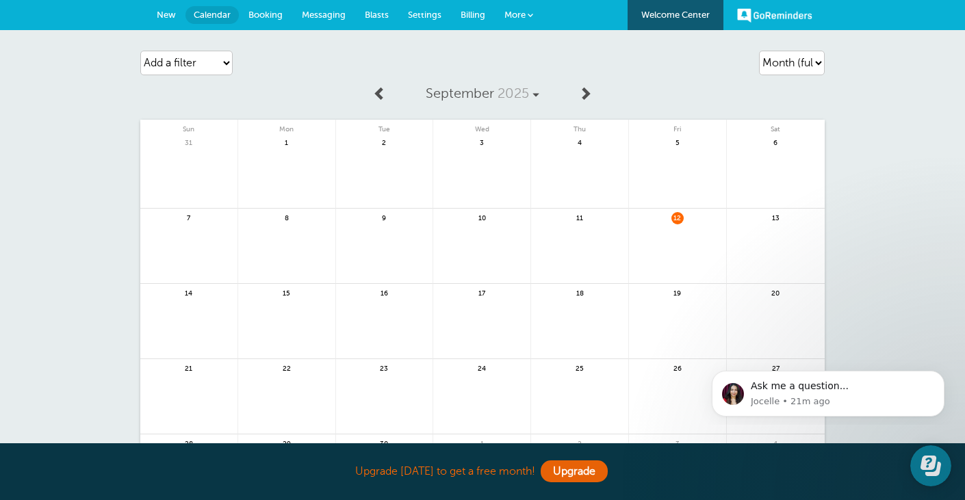
click at [526, 14] on link "More" at bounding box center [519, 15] width 48 height 31
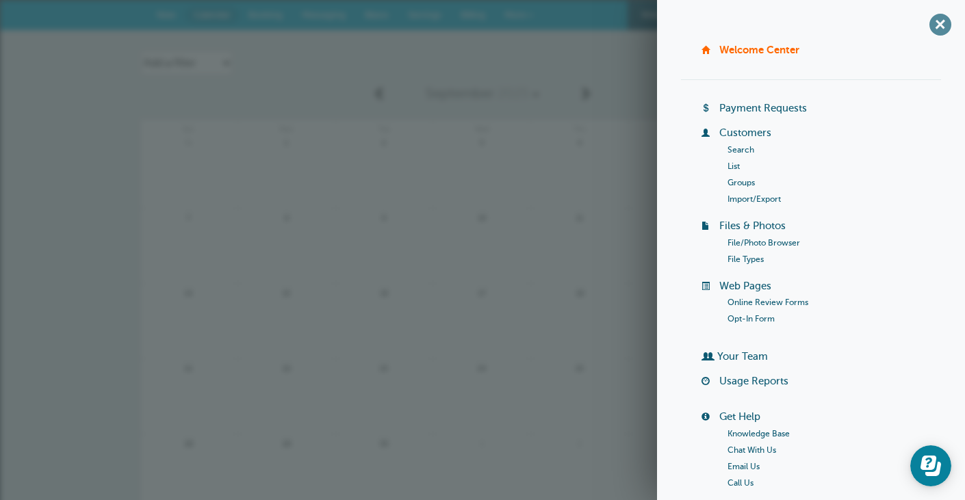
click at [938, 23] on span "+" at bounding box center [940, 24] width 31 height 31
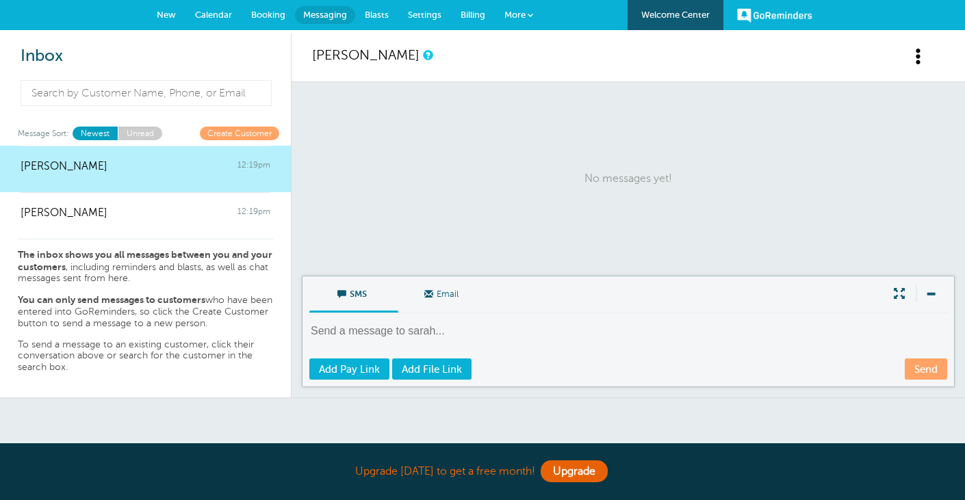
click at [529, 14] on span at bounding box center [530, 14] width 5 height 5
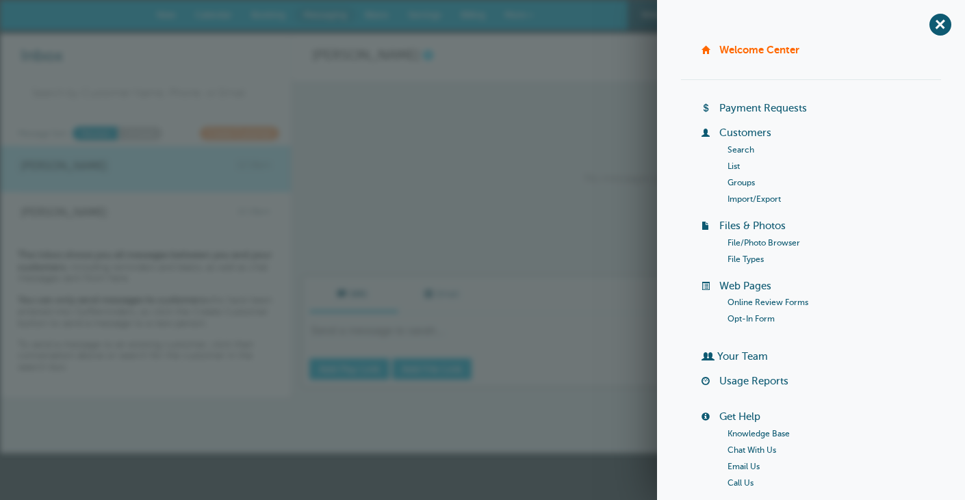
click at [744, 448] on link "Chat With Us" at bounding box center [752, 451] width 49 height 10
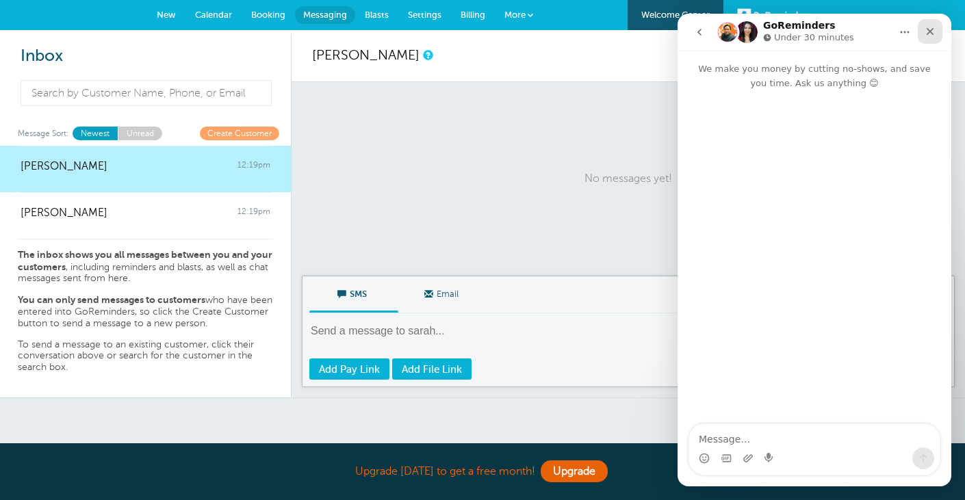
click at [932, 34] on icon "Close" at bounding box center [931, 32] width 8 height 8
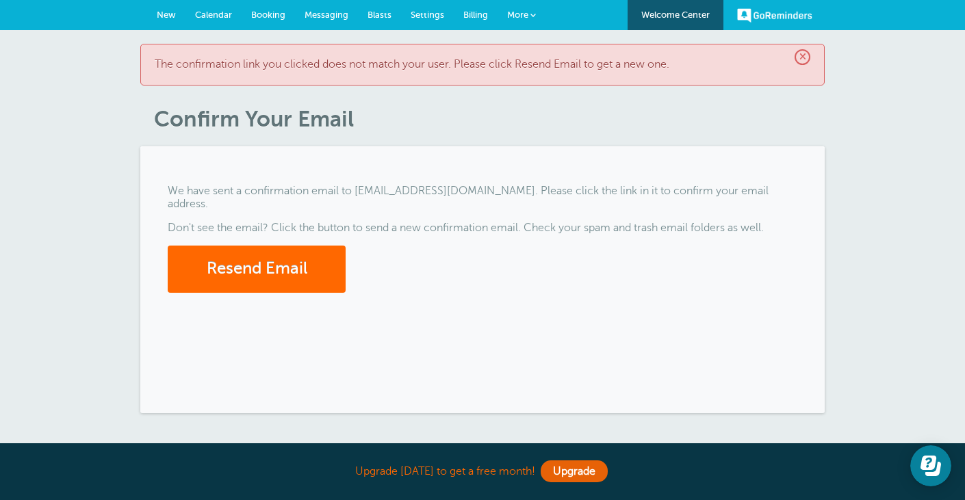
click at [805, 59] on span "×" at bounding box center [803, 57] width 16 height 16
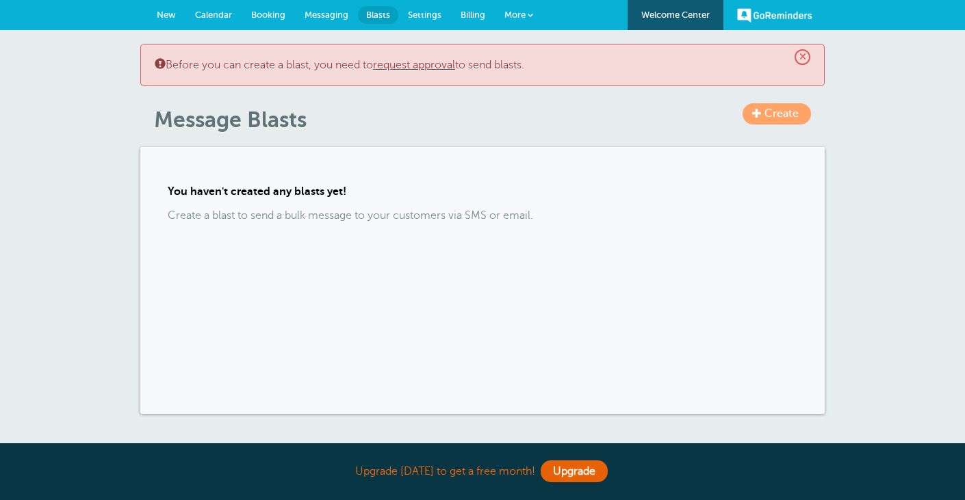
click at [777, 114] on span "Create" at bounding box center [782, 113] width 34 height 12
click at [440, 64] on link "request approval" at bounding box center [414, 65] width 82 height 12
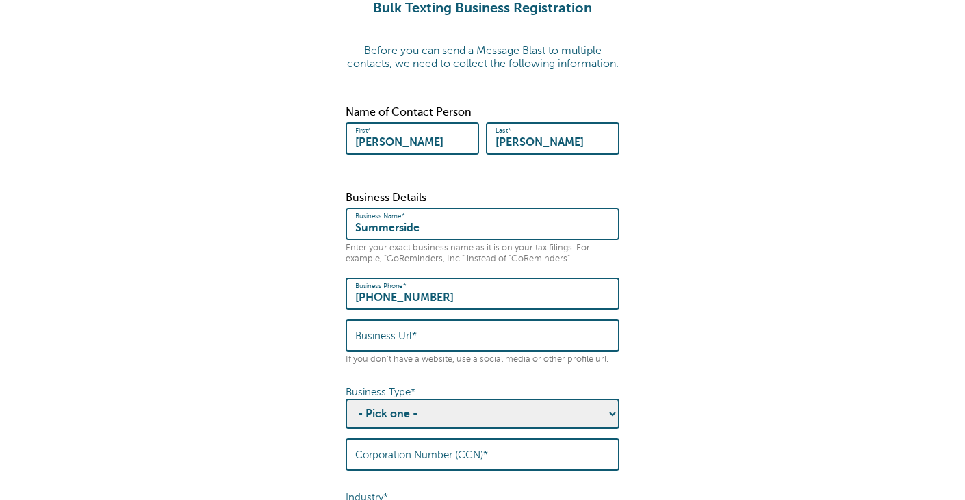
scroll to position [172, 0]
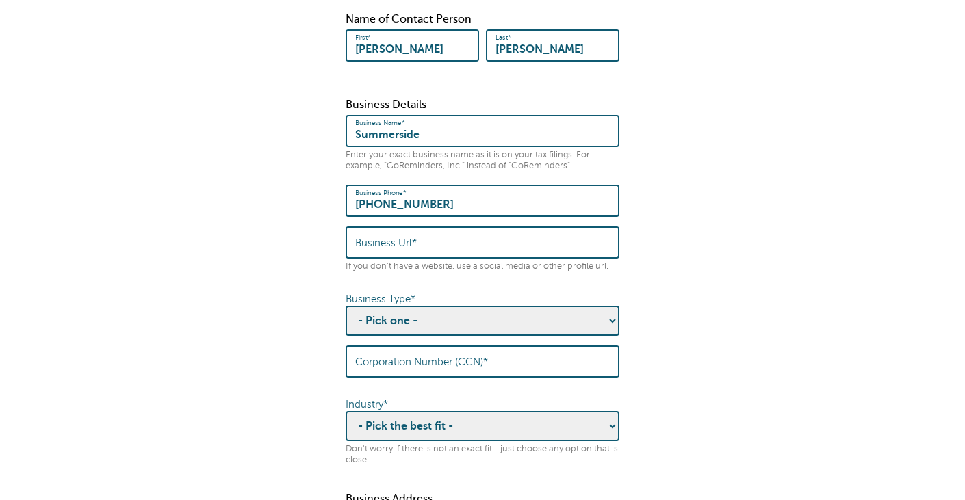
type input "Summerside"
click at [475, 325] on select "- Pick one - Sole Proprietorship Partnership Limited Liability Corporation Co-o…" at bounding box center [483, 321] width 274 height 30
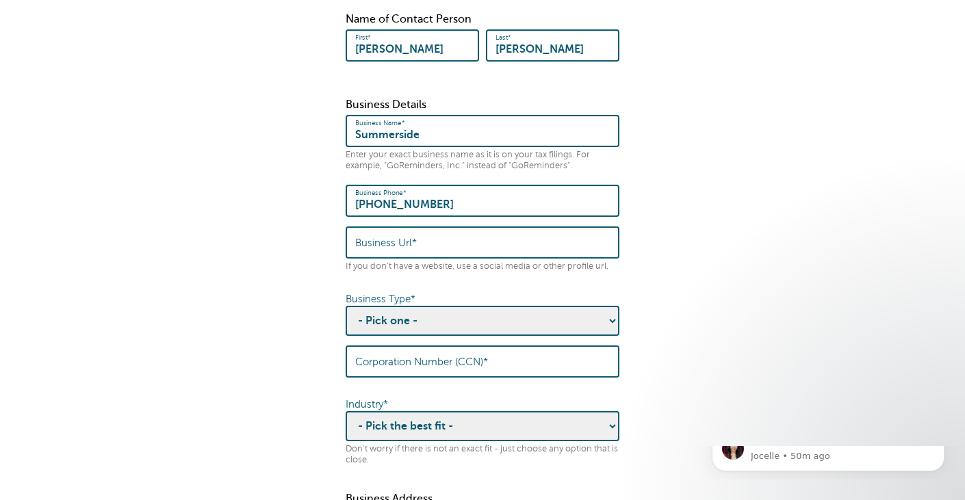
scroll to position [0, 0]
select select "Corporation"
select select "HEALTHCARE"
select select "Sole Proprietorship"
